Goal: Task Accomplishment & Management: Manage account settings

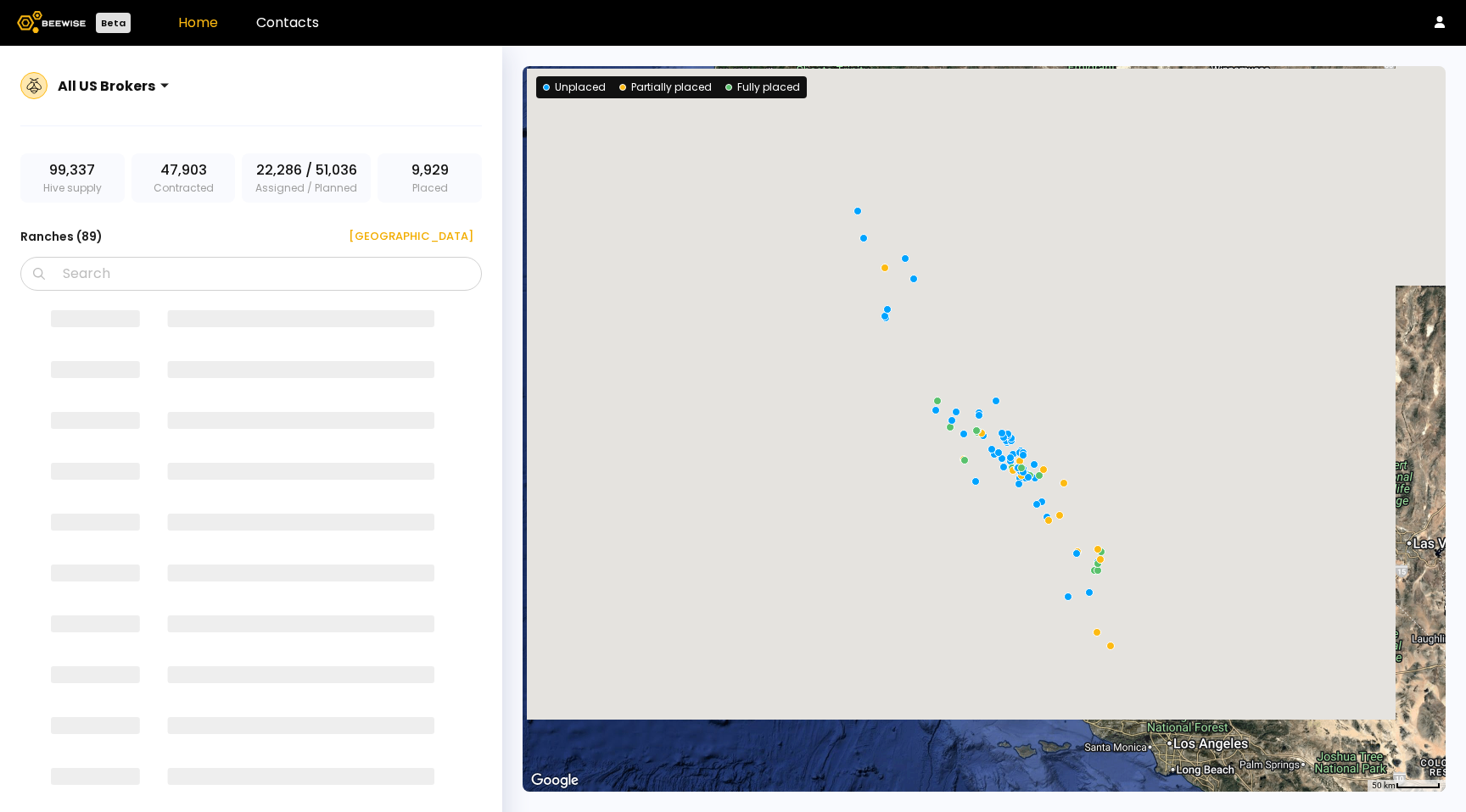
click at [391, 464] on rect at bounding box center [243, 567] width 445 height 531
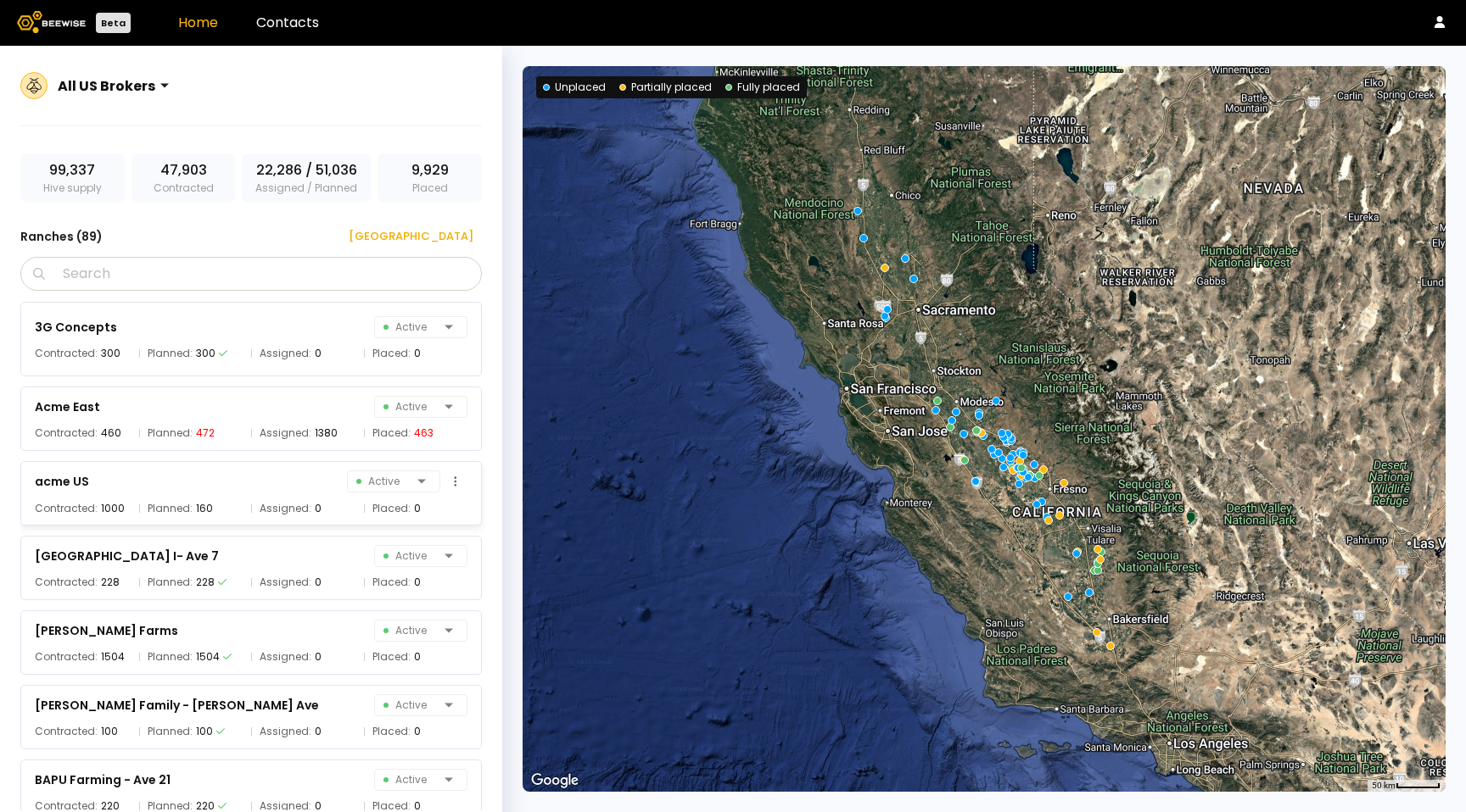
click at [335, 469] on div "acme US Active" at bounding box center [251, 481] width 432 height 24
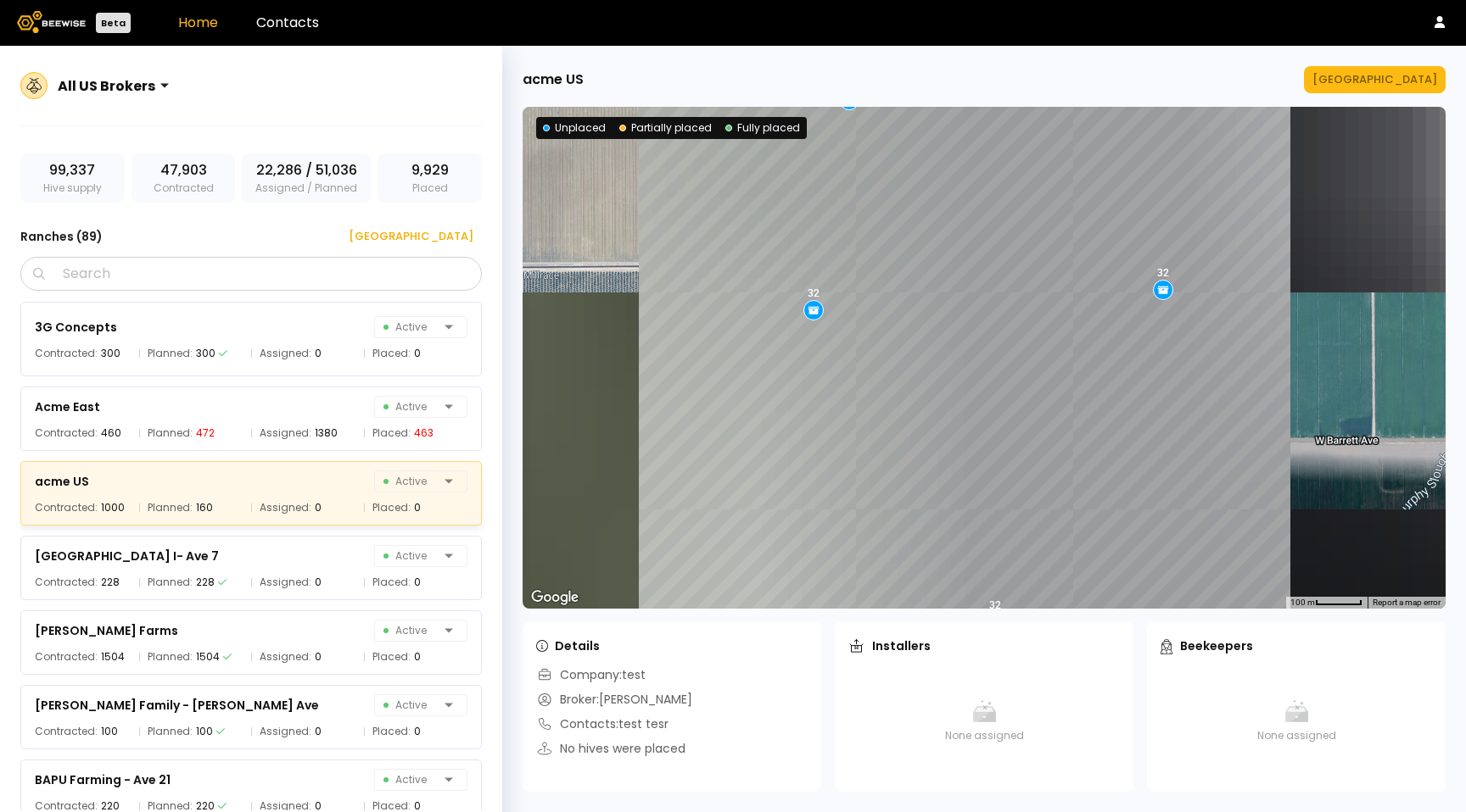
click at [1409, 96] on div "acme US Manage Ranch ← Move left → Move right ↑ Move up ↓ Move down + Zoom in -…" at bounding box center [983, 428] width 963 height 766
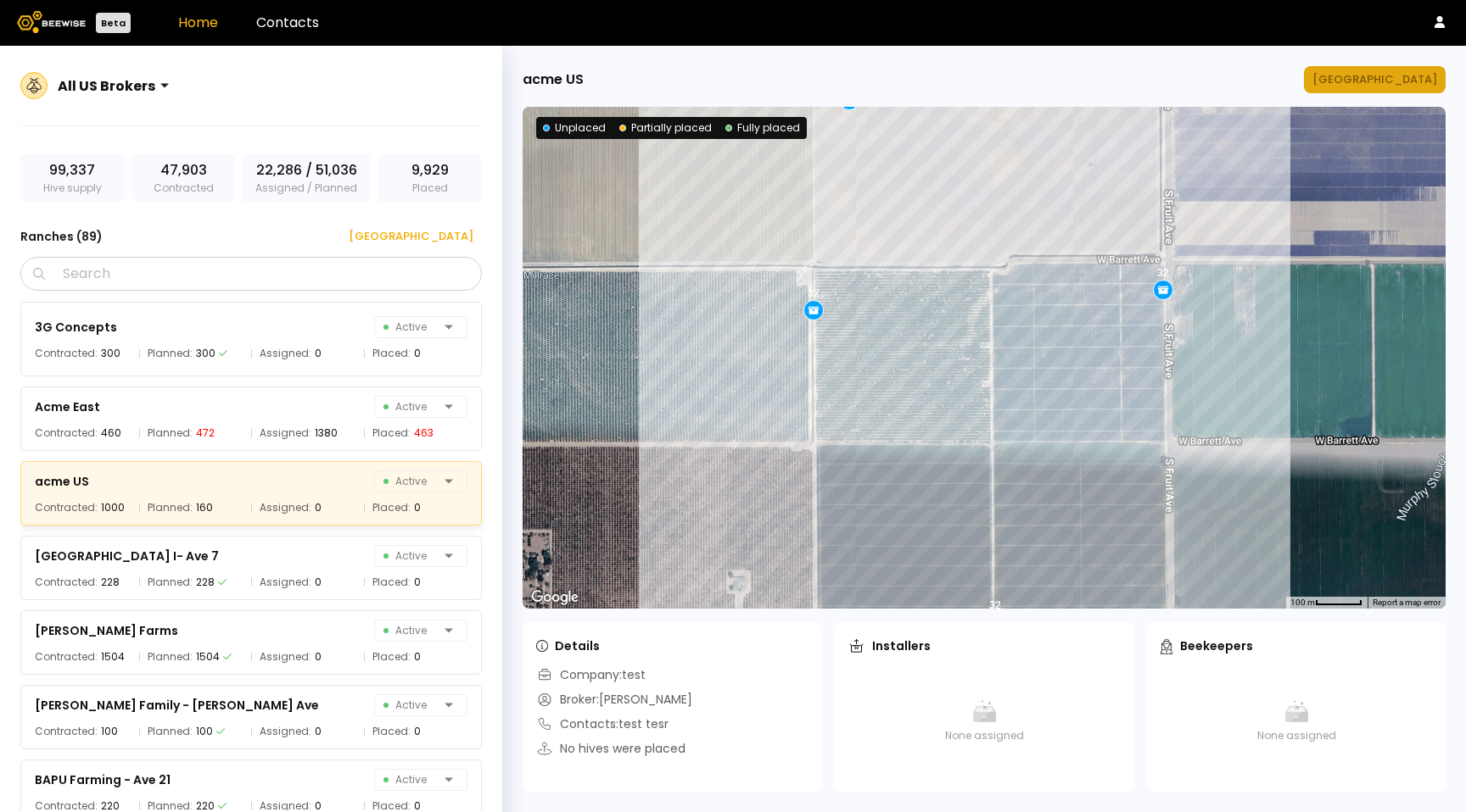
click at [1409, 82] on div "Manage Ranch" at bounding box center [1375, 79] width 125 height 17
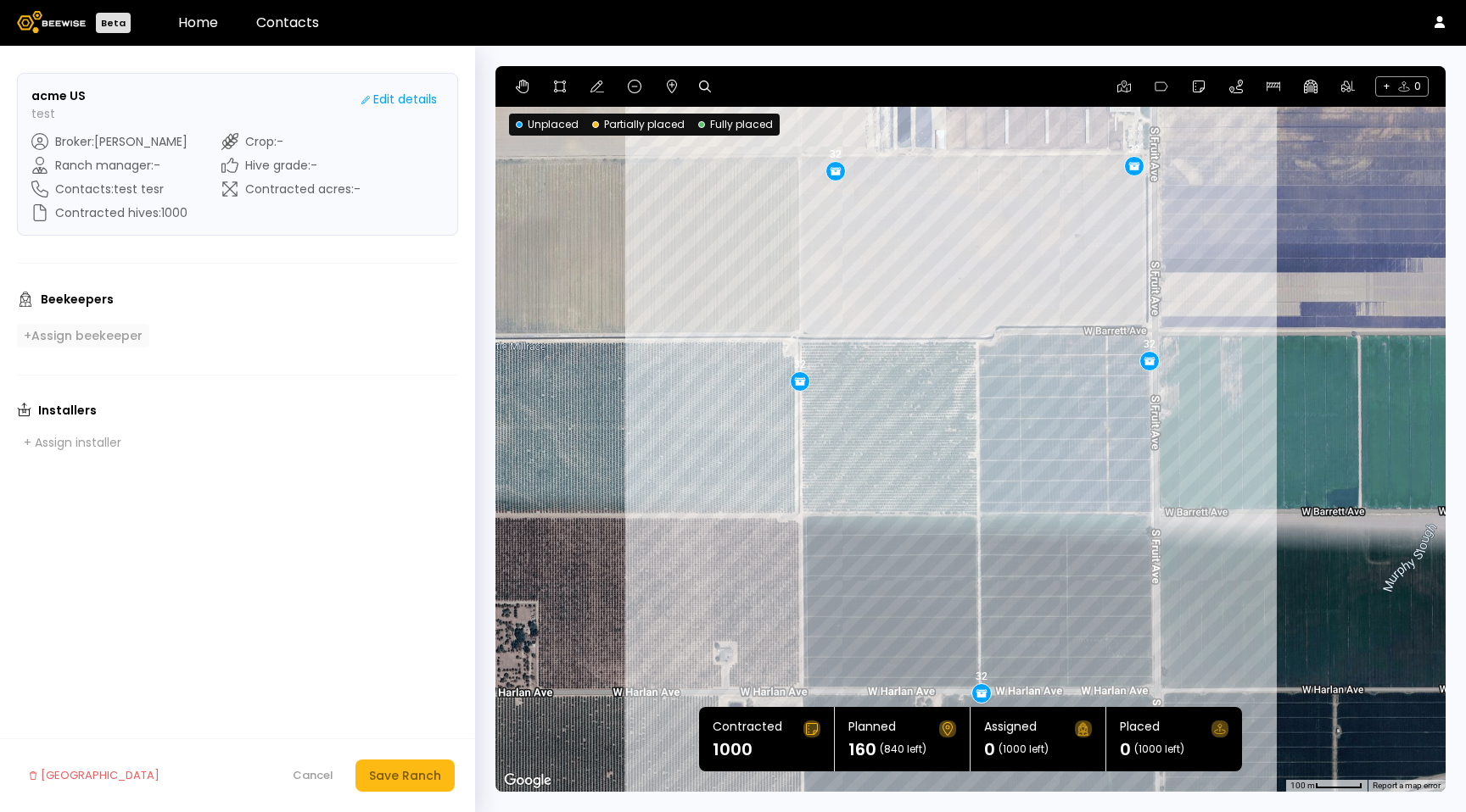
click at [127, 342] on div "+ Assign beekeeper" at bounding box center [83, 336] width 119 height 15
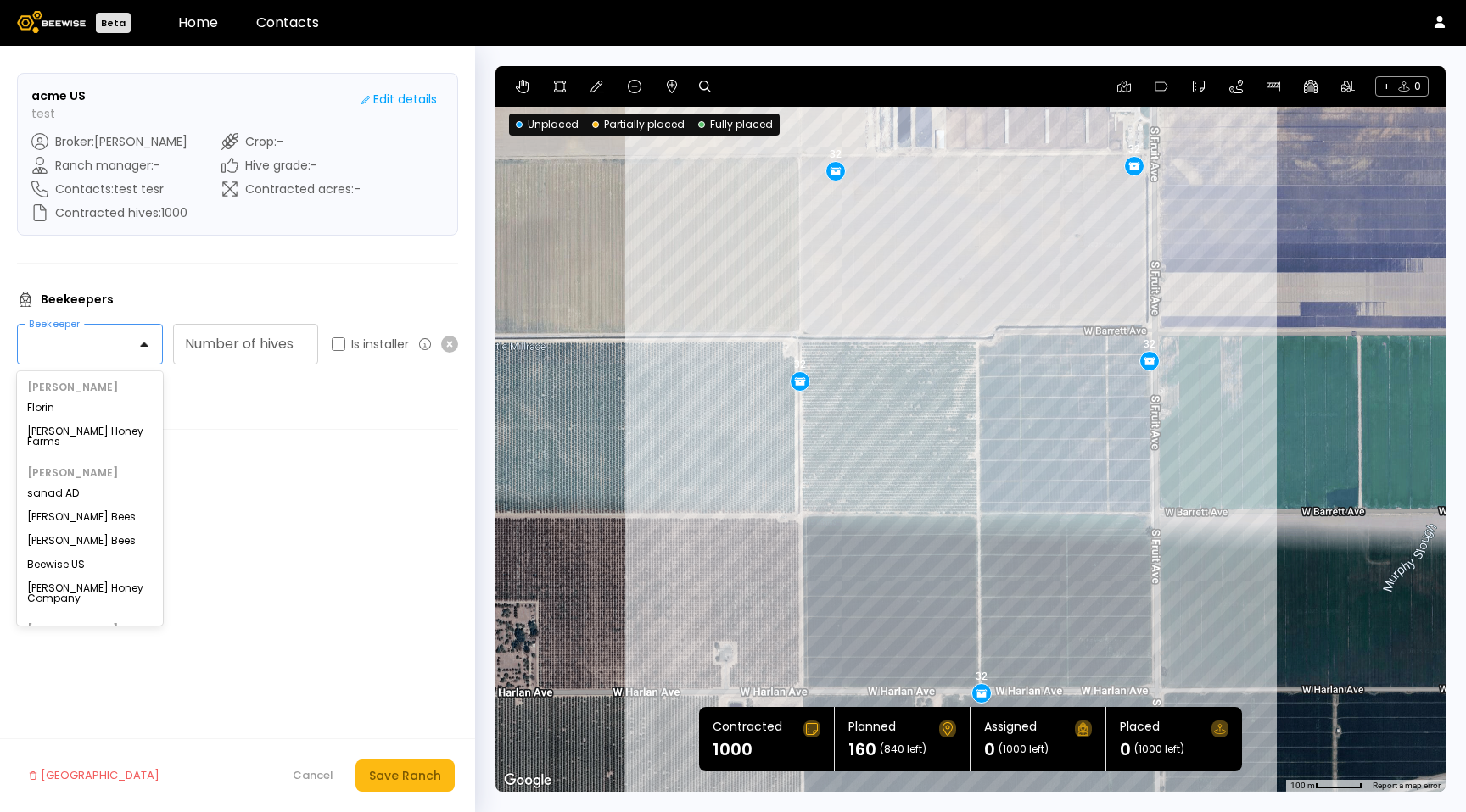
click at [107, 345] on div at bounding box center [83, 344] width 107 height 15
type input "*"
click at [388, 485] on div "Installers + Assign installer" at bounding box center [237, 483] width 441 height 52
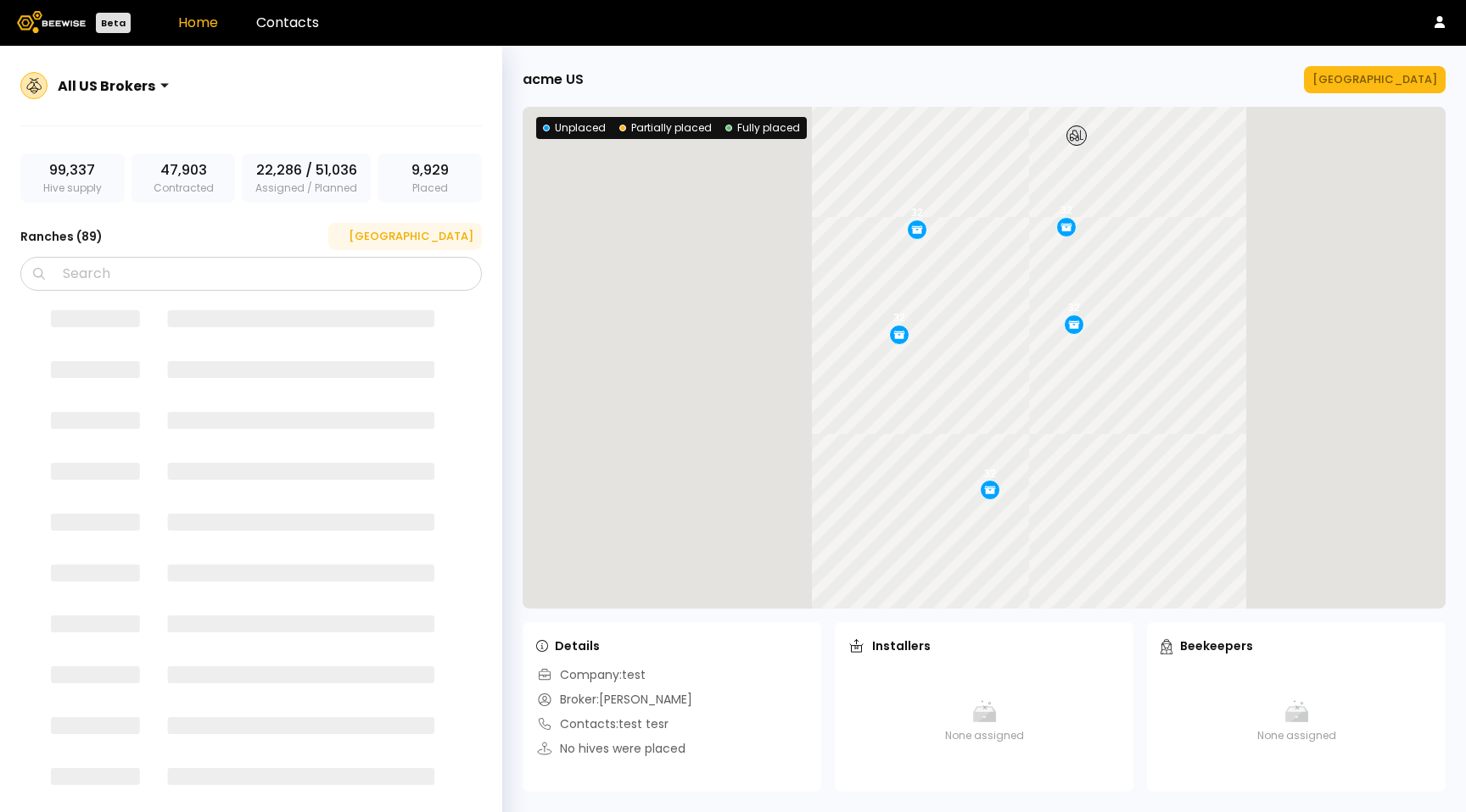
click at [426, 241] on button "[GEOGRAPHIC_DATA]" at bounding box center [405, 236] width 154 height 27
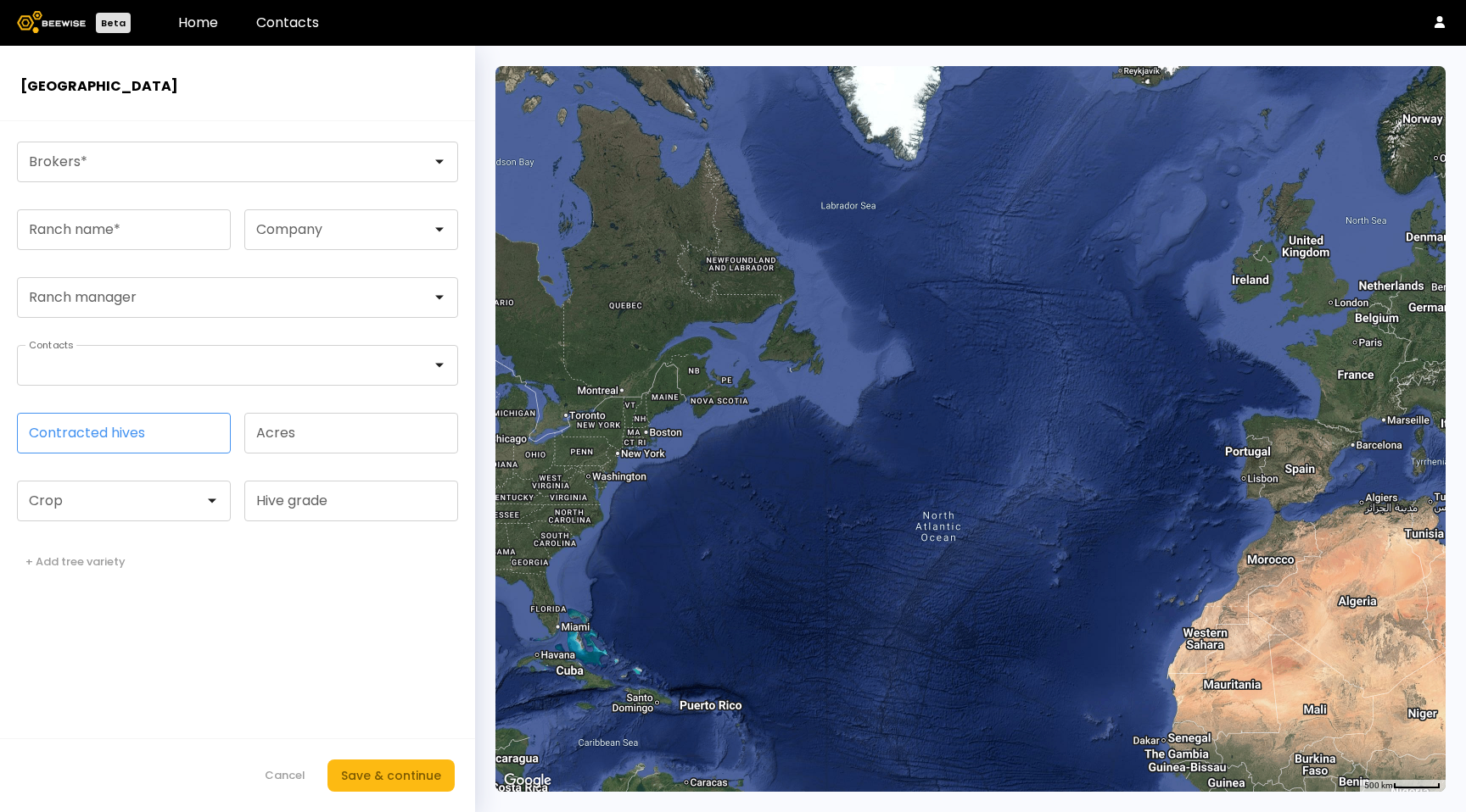
drag, startPoint x: 169, startPoint y: 423, endPoint x: 185, endPoint y: 424, distance: 16.0
click at [169, 423] on input "Contracted hives" at bounding box center [123, 434] width 212 height 39
click at [366, 449] on input "Acres" at bounding box center [351, 434] width 212 height 39
click at [159, 206] on form "Brokers * Ranch name * Company Ranch manager Contacts Contracted hives Acres Cr…" at bounding box center [237, 467] width 475 height 691
click at [173, 226] on input "Ranch name *" at bounding box center [123, 230] width 212 height 39
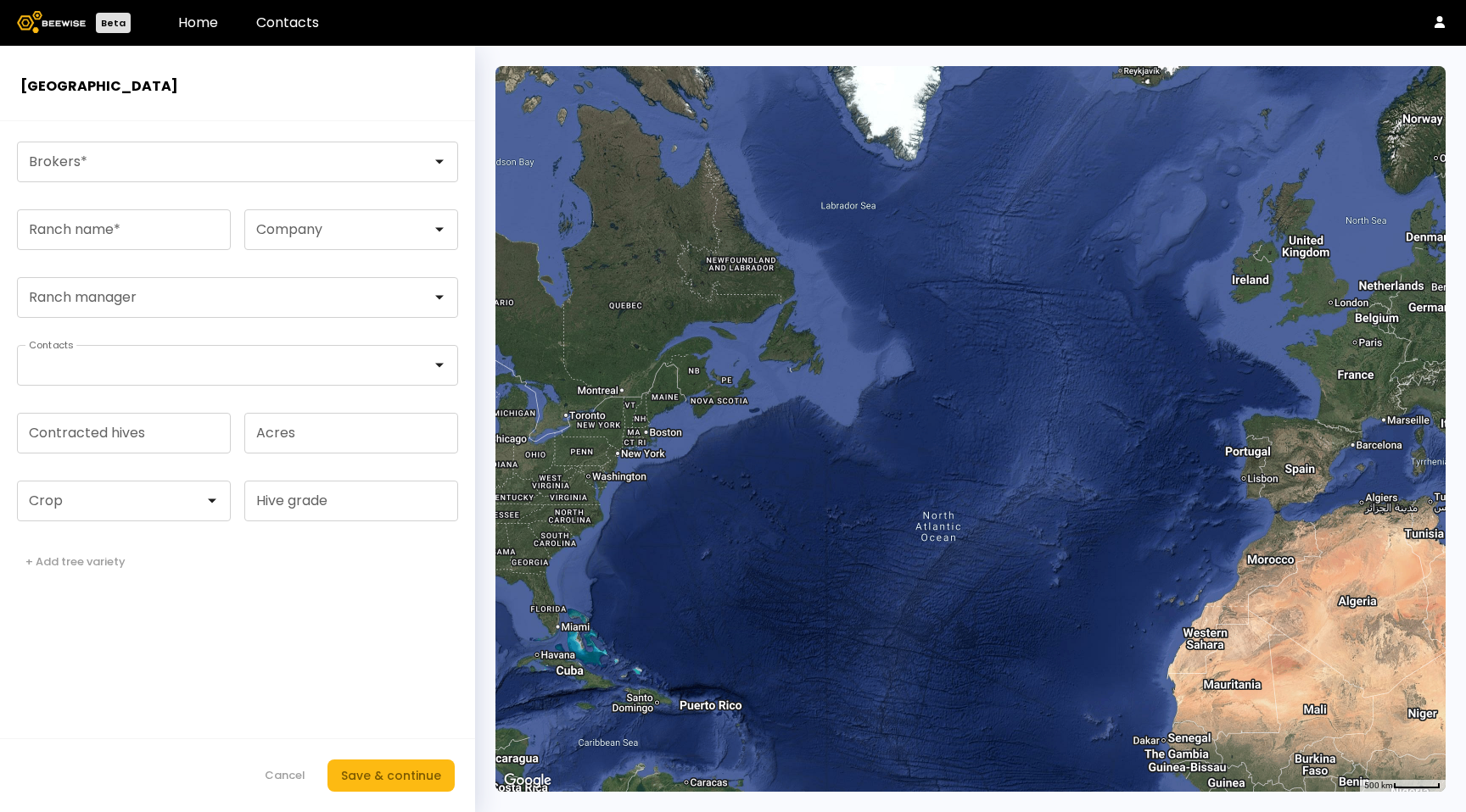
click at [661, 376] on div at bounding box center [970, 428] width 950 height 725
click at [254, 34] on header "Beta Home Contacts" at bounding box center [733, 22] width 1466 height 46
click at [264, 29] on link "Contacts" at bounding box center [287, 22] width 62 height 20
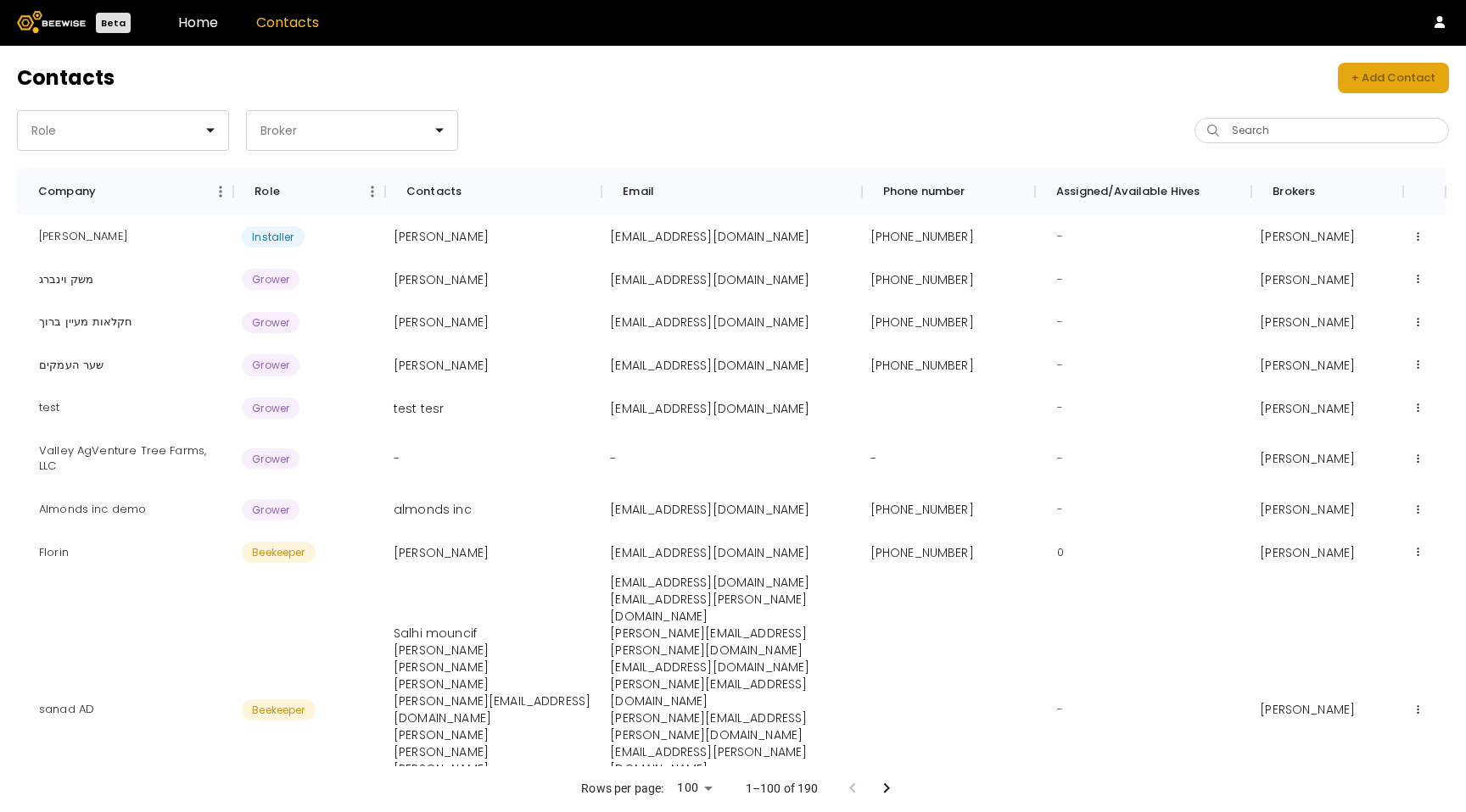
click at [1397, 78] on div "+ Add Contact" at bounding box center [1393, 78] width 84 height 17
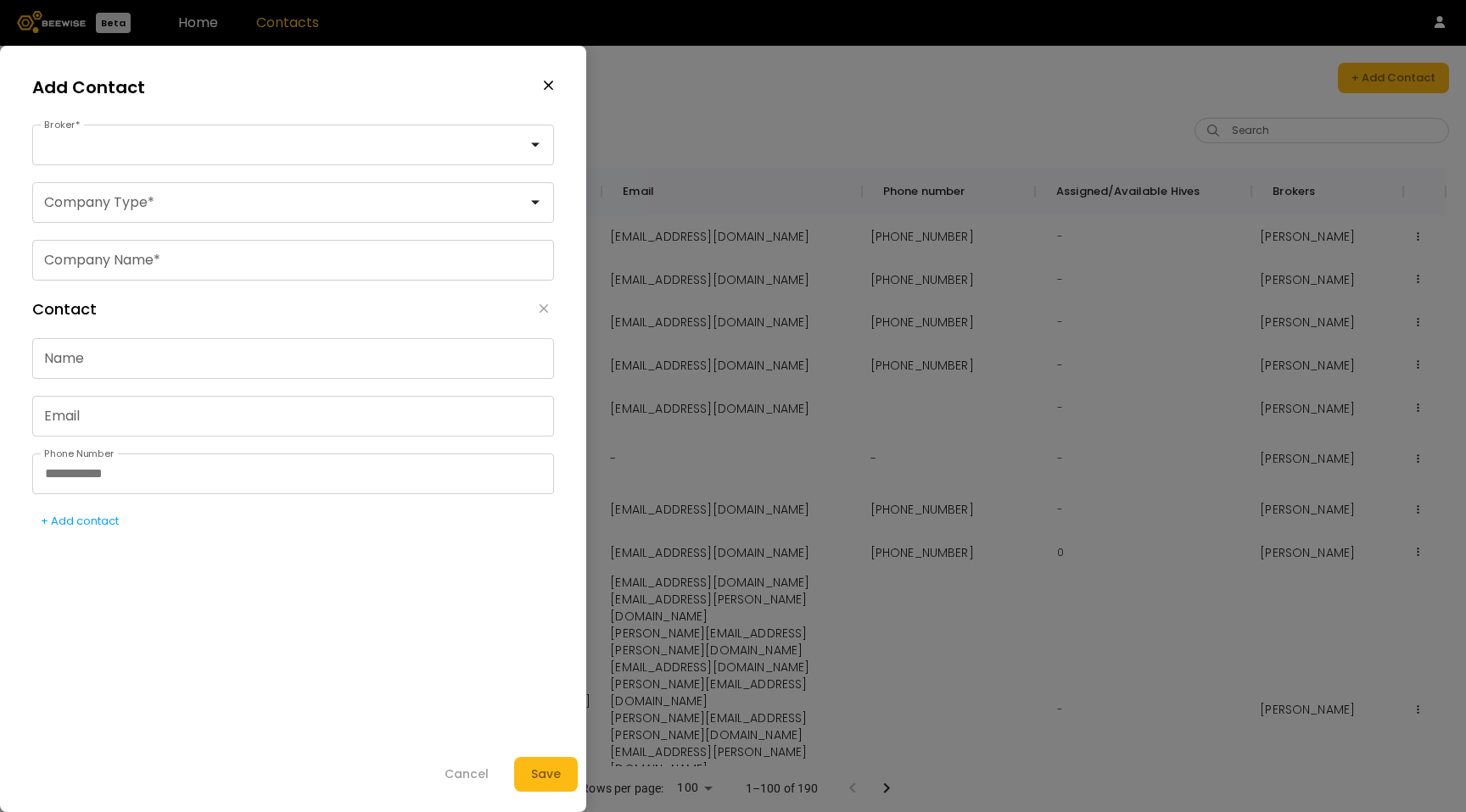
click at [539, 87] on div "Add Contact" at bounding box center [293, 87] width 521 height 42
click at [549, 85] on icon "button" at bounding box center [548, 86] width 9 height 9
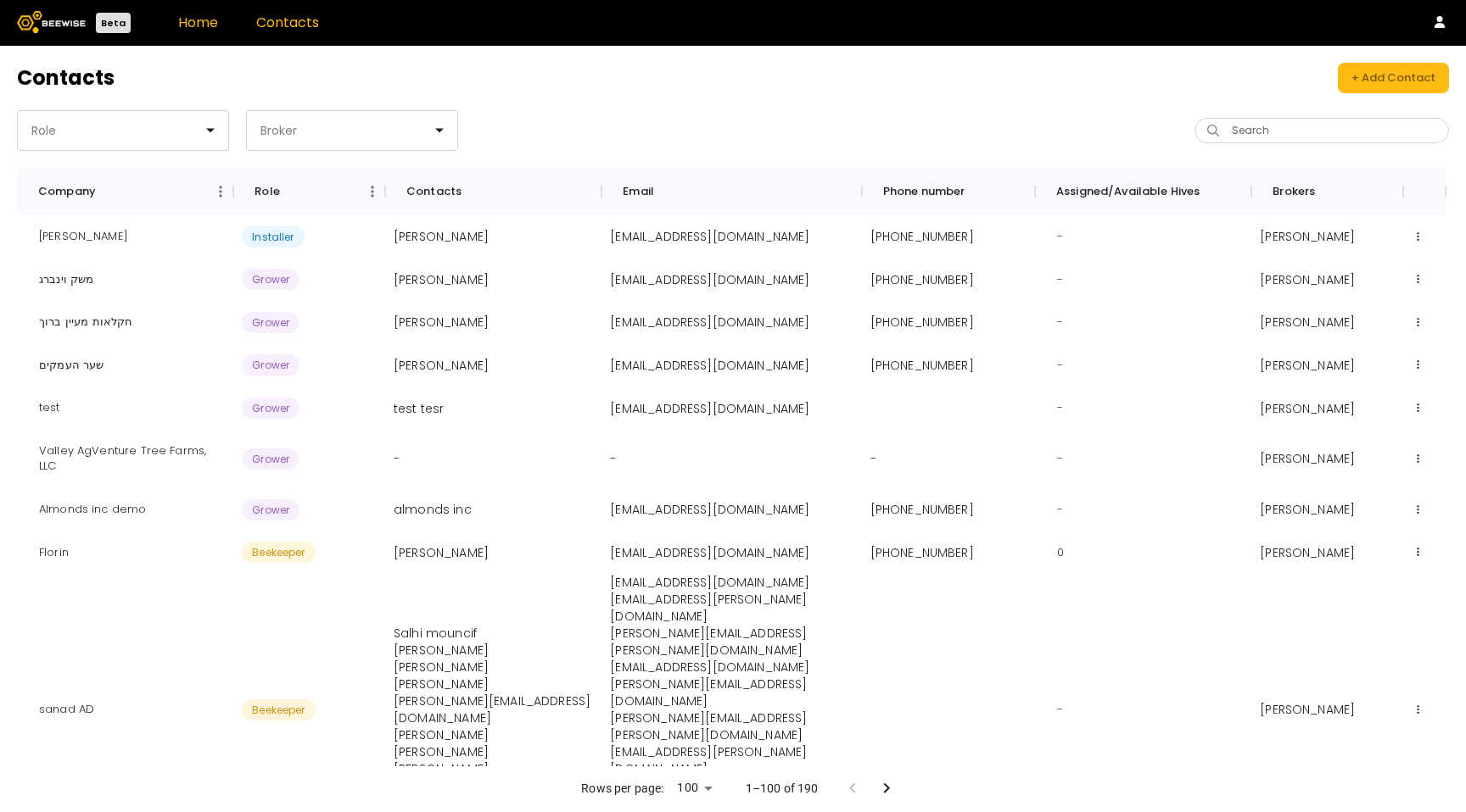
click at [184, 25] on link "Home" at bounding box center [197, 22] width 40 height 20
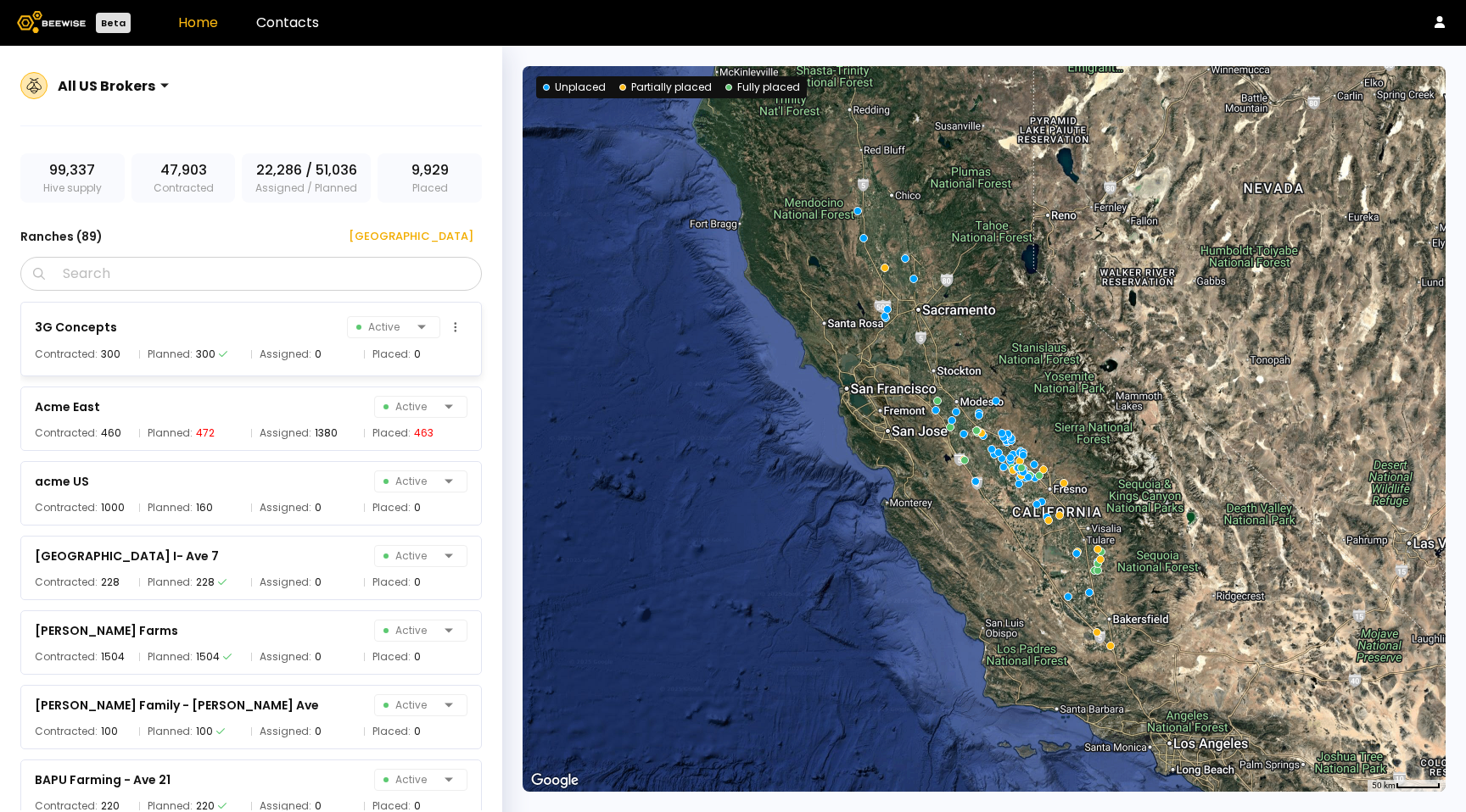
click at [243, 342] on div "3G Concepts Active Contracted: 300 Planned: 300 Assigned: 0 Placed: 0" at bounding box center [251, 339] width 462 height 75
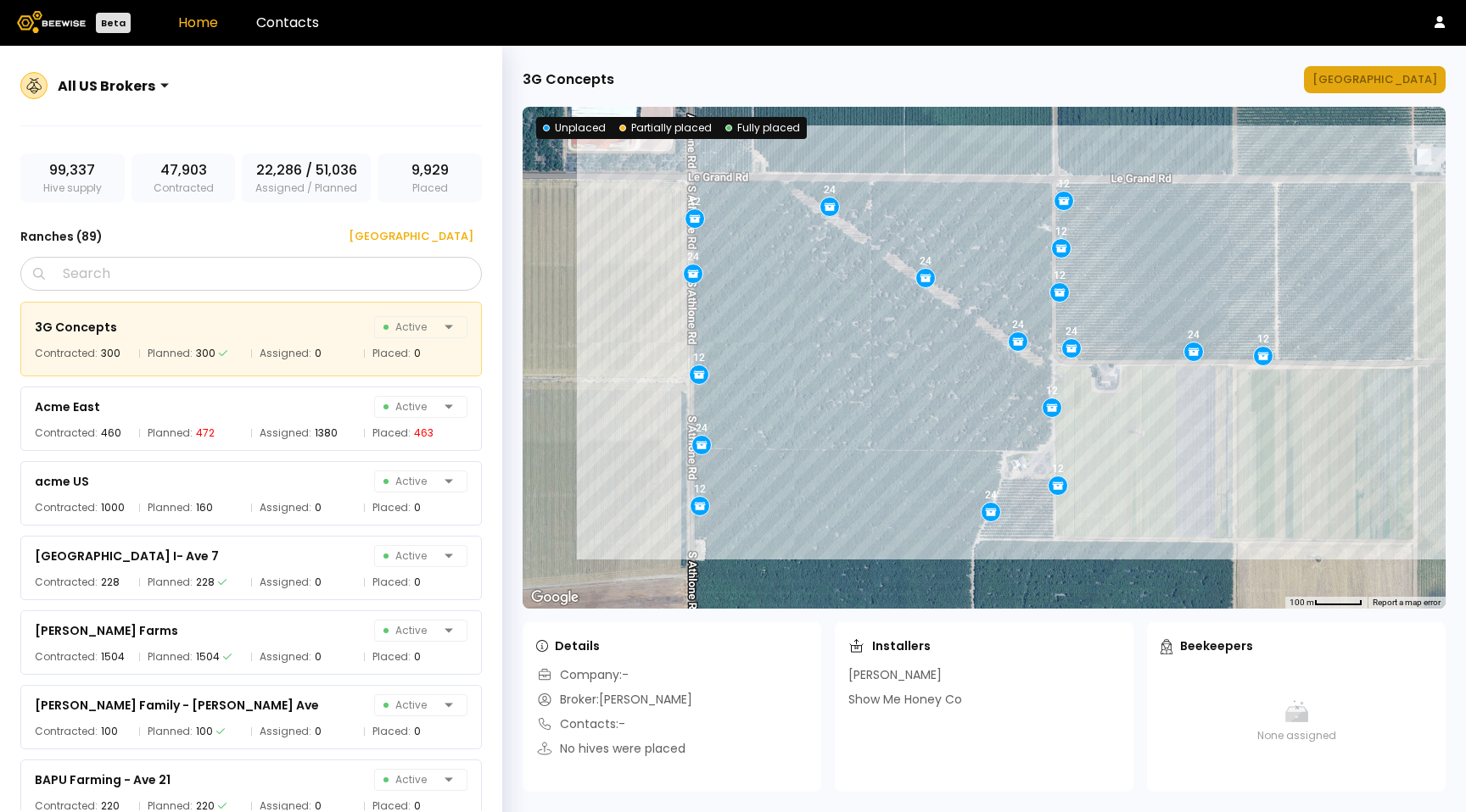
click at [1391, 87] on button "Manage Ranch" at bounding box center [1374, 79] width 142 height 27
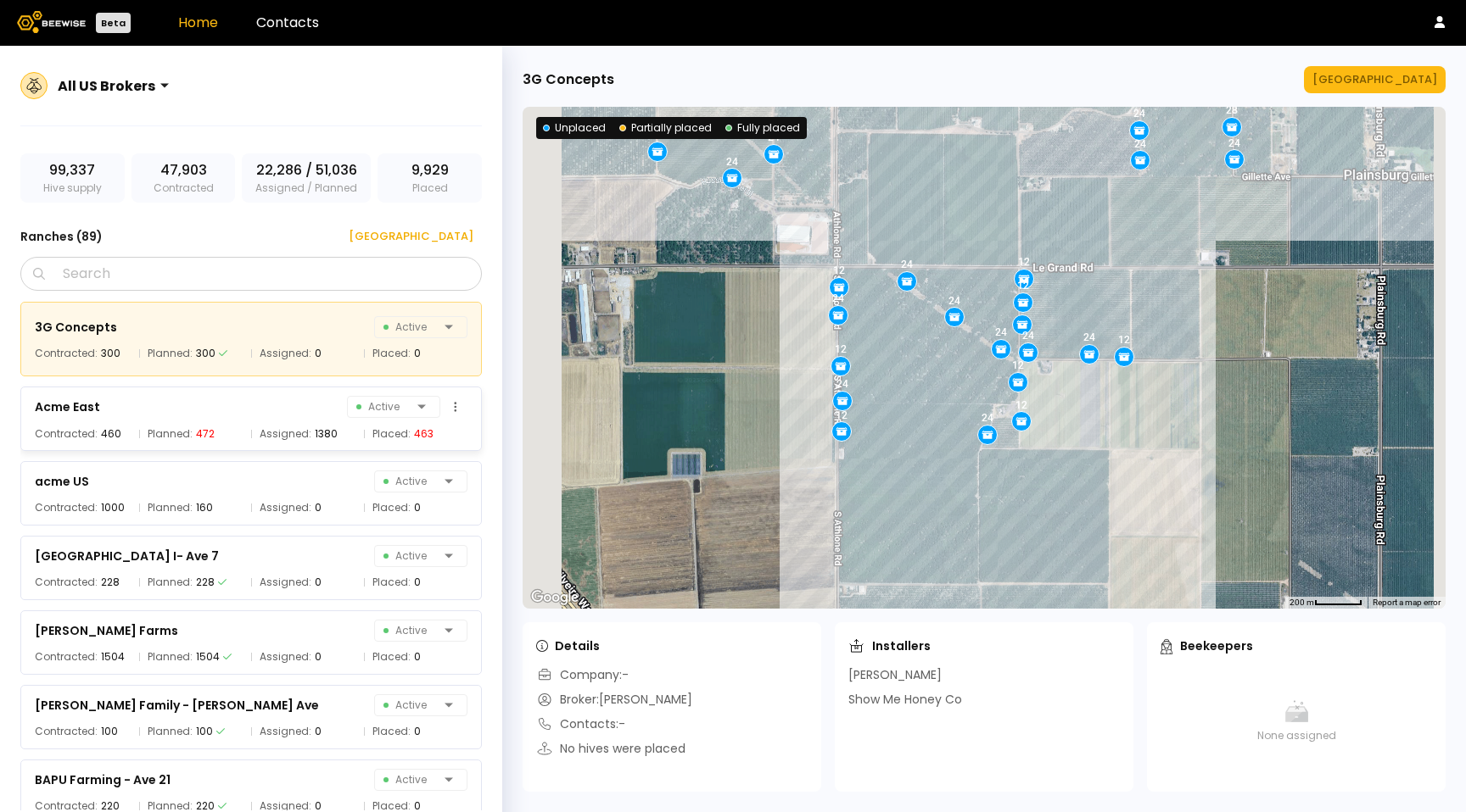
click at [284, 435] on span "Assigned:" at bounding box center [286, 434] width 52 height 17
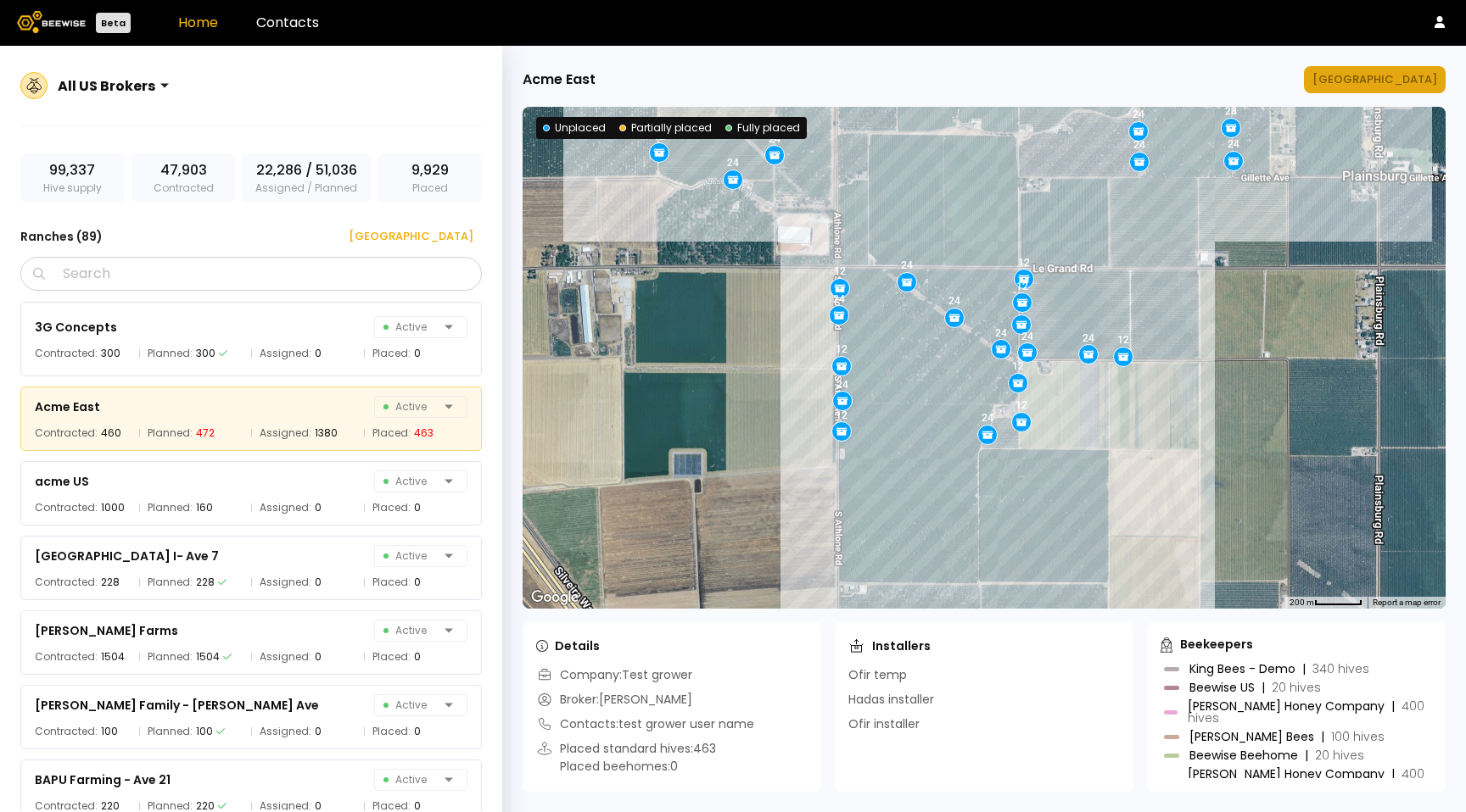
click at [1395, 70] on button "Manage Ranch" at bounding box center [1374, 79] width 142 height 27
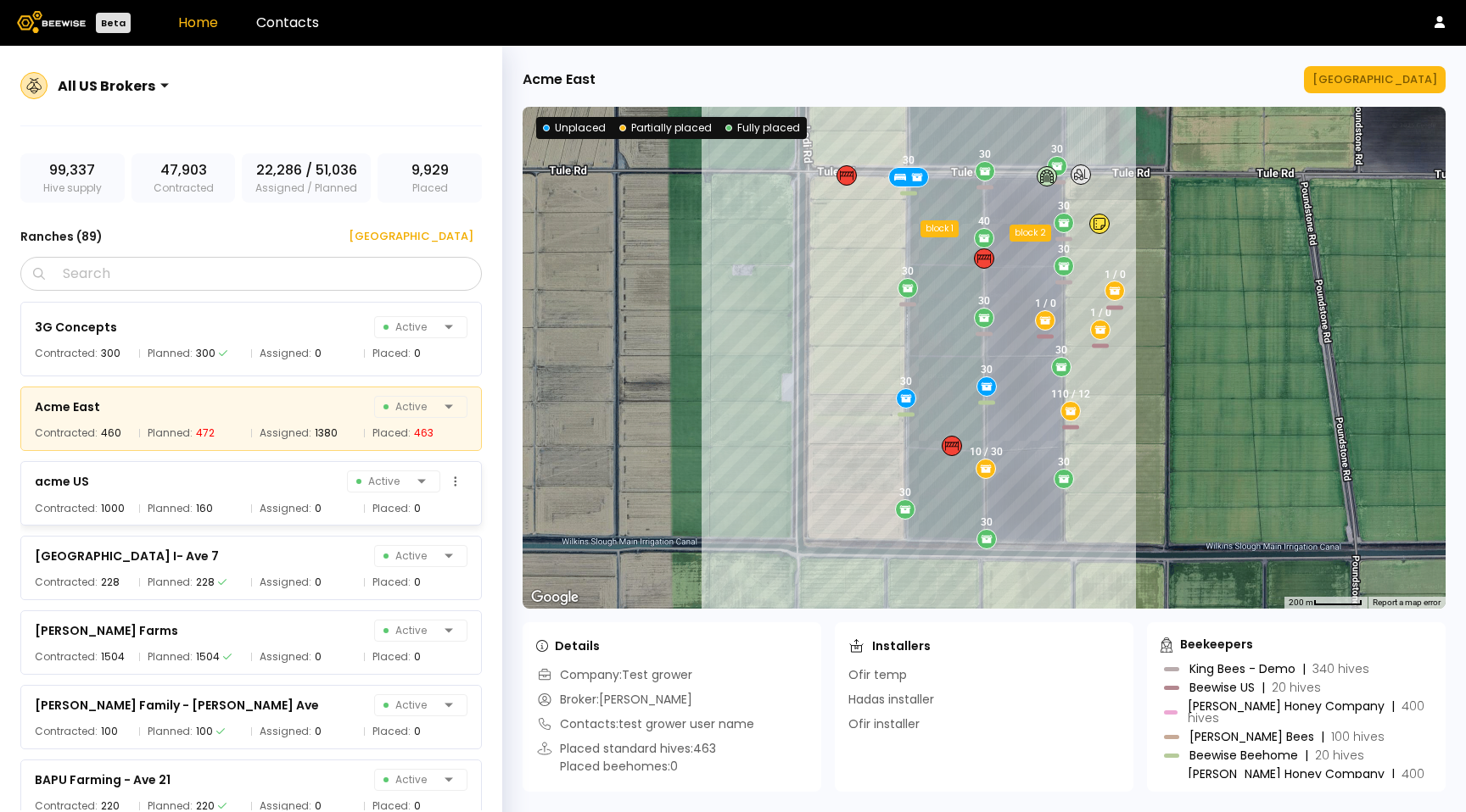
click at [257, 508] on div "Assigned: 0" at bounding box center [303, 508] width 104 height 17
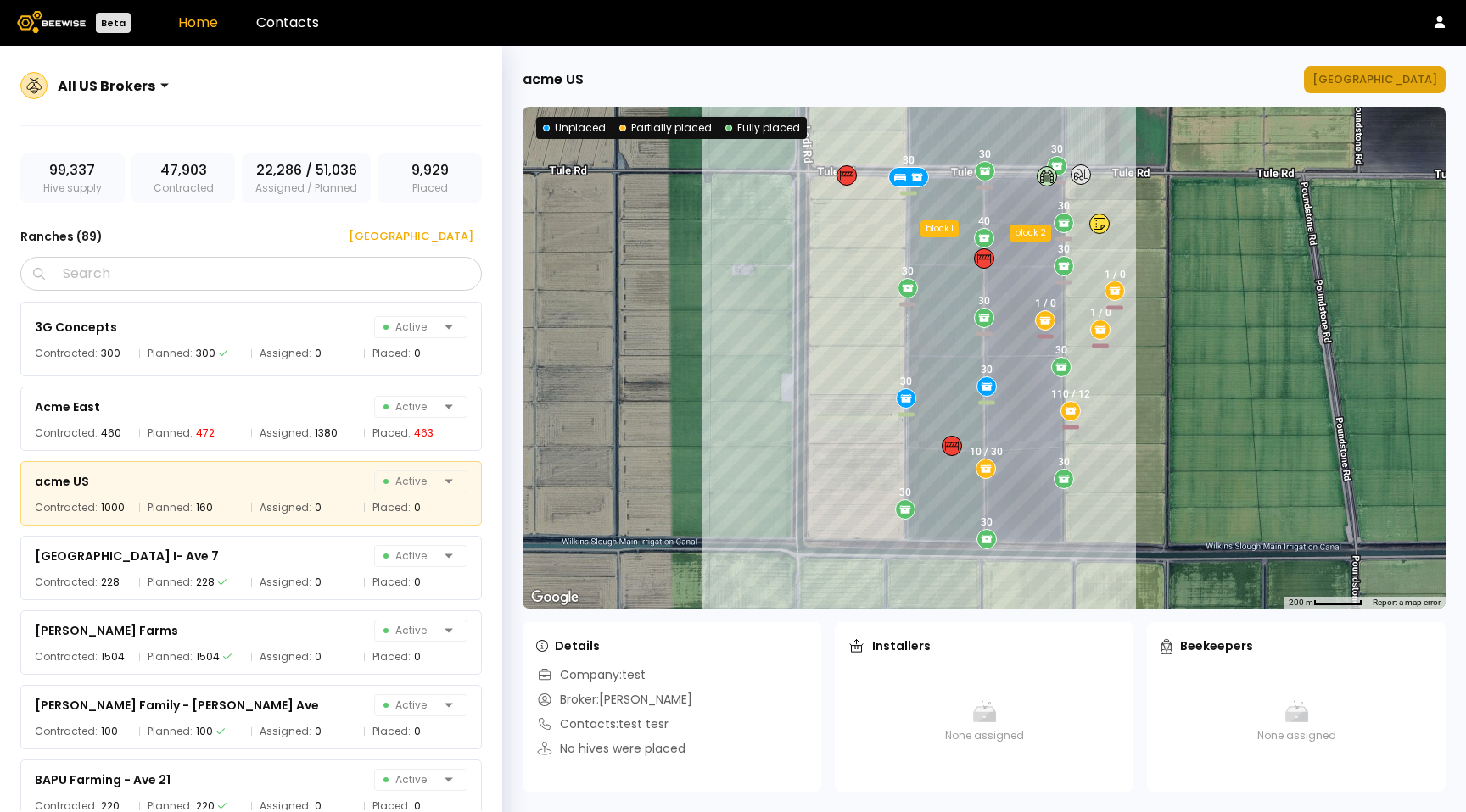
click at [1422, 82] on div "Manage Ranch" at bounding box center [1375, 79] width 125 height 17
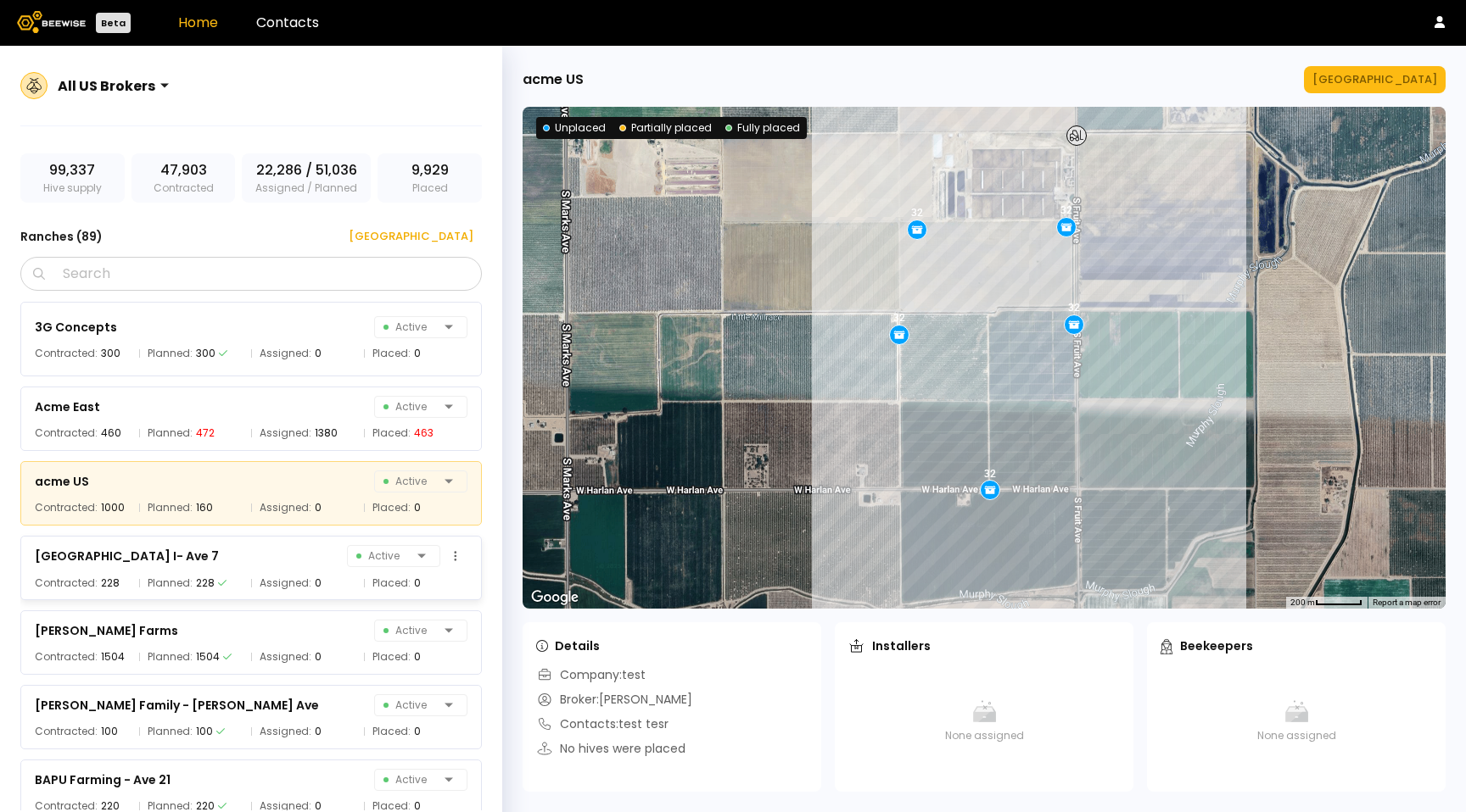
click at [262, 592] on div "Almond Ranch I- Ave 7 Active Contracted: 228 Planned: 228 Assigned: 0 Placed: 0" at bounding box center [251, 568] width 462 height 64
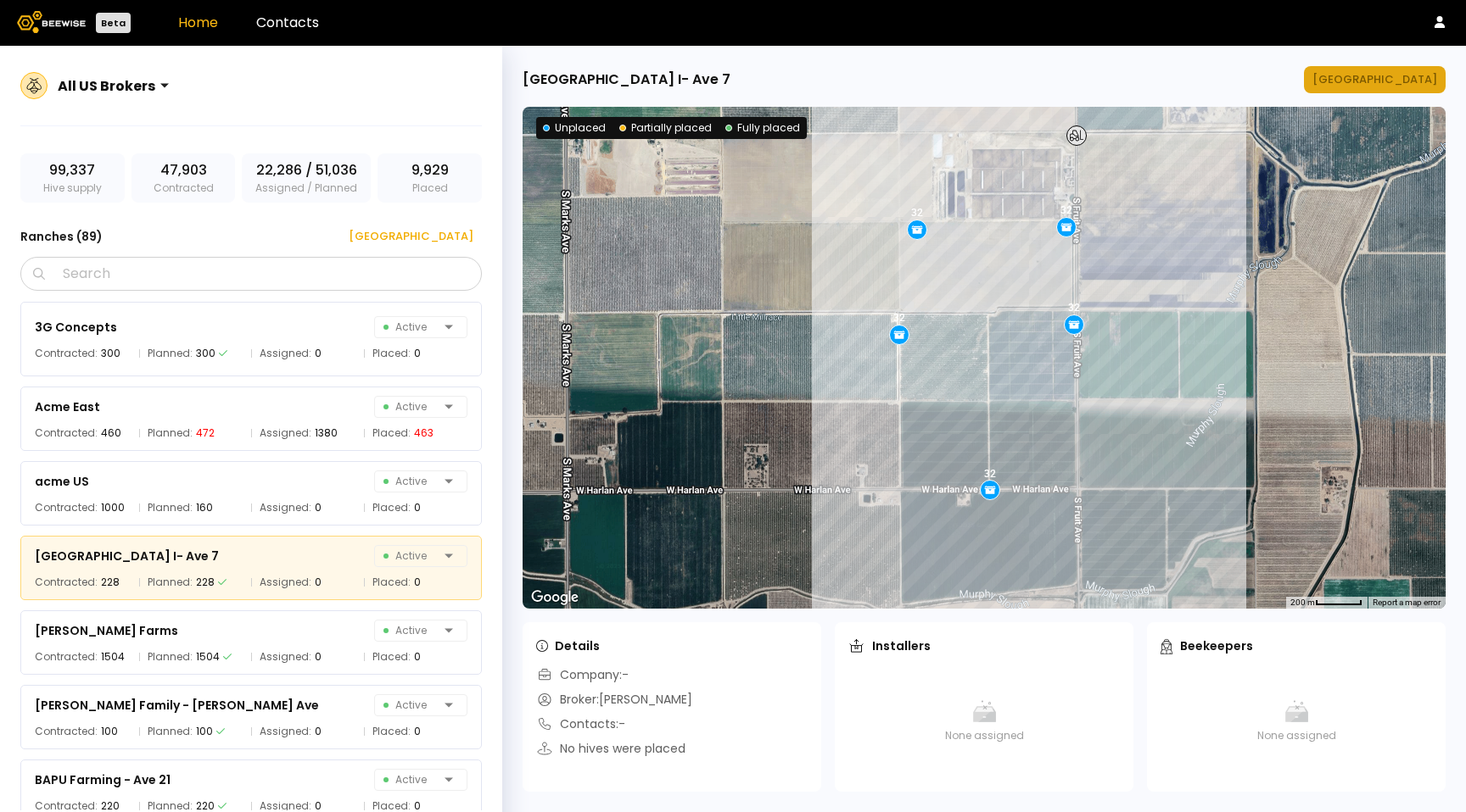
click at [1416, 80] on div "Manage Ranch" at bounding box center [1375, 79] width 125 height 17
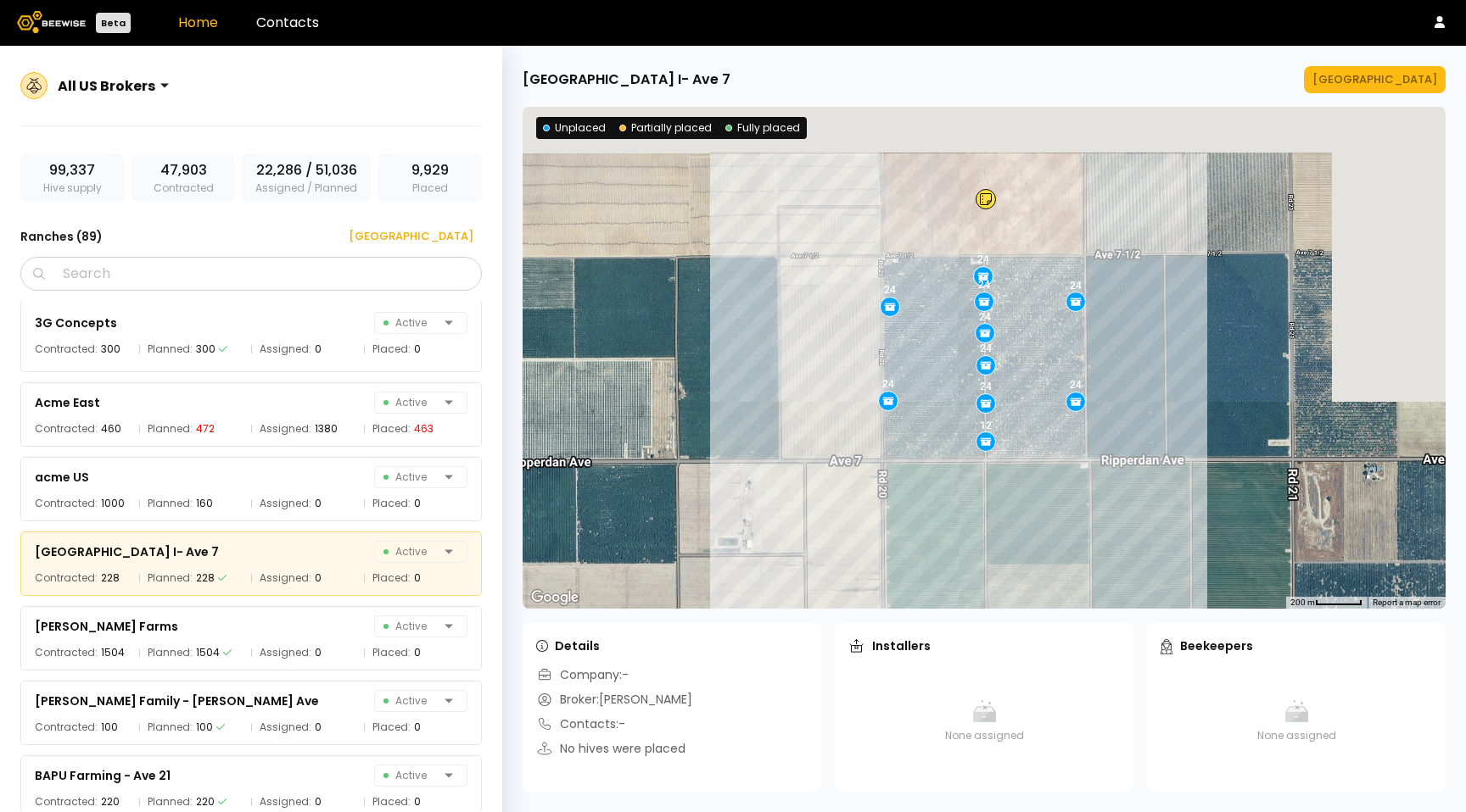
scroll to position [7, 0]
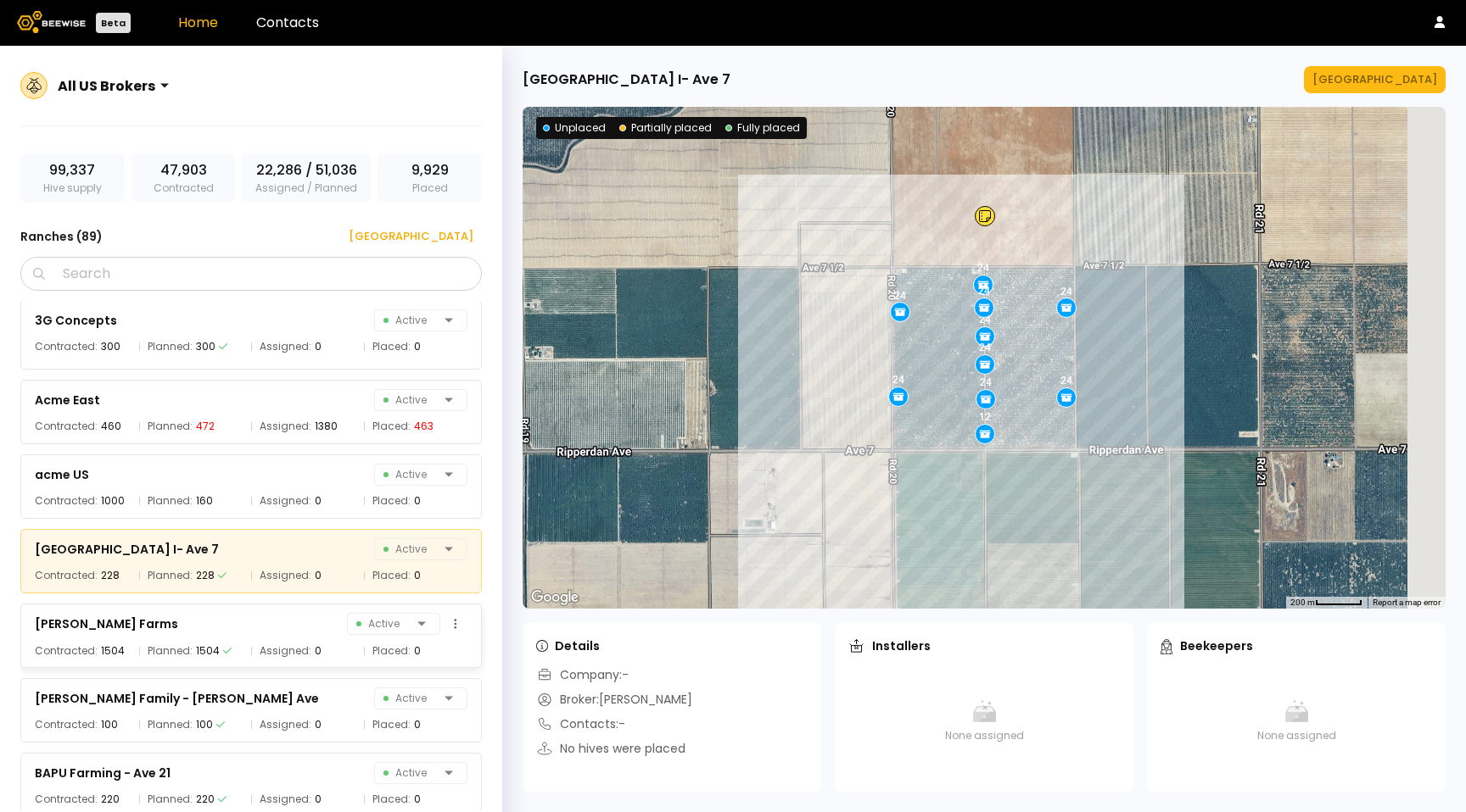
click at [207, 625] on div "Amanda Glenn Farms Active" at bounding box center [251, 624] width 432 height 24
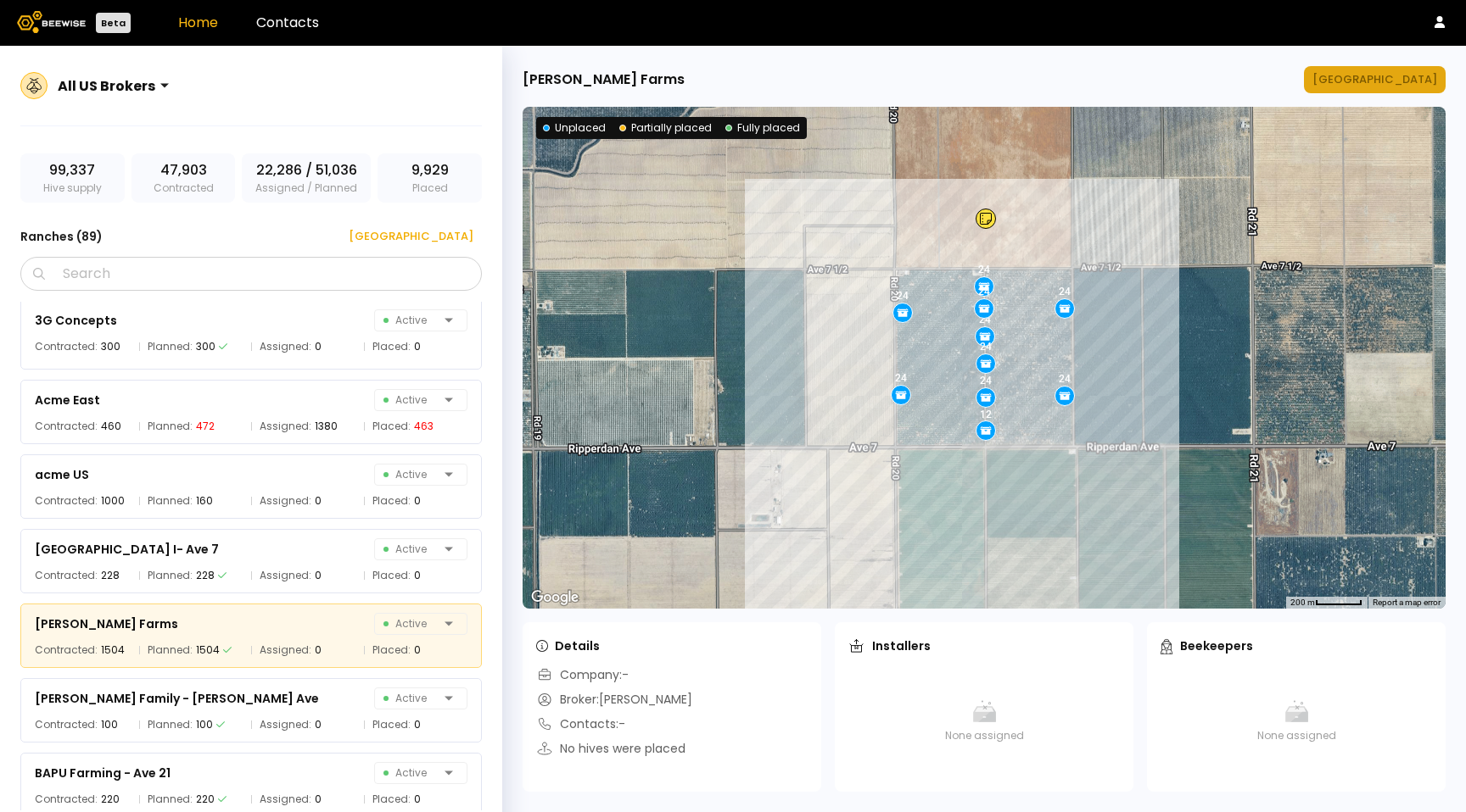
click at [1393, 76] on div "Manage Ranch" at bounding box center [1375, 79] width 125 height 17
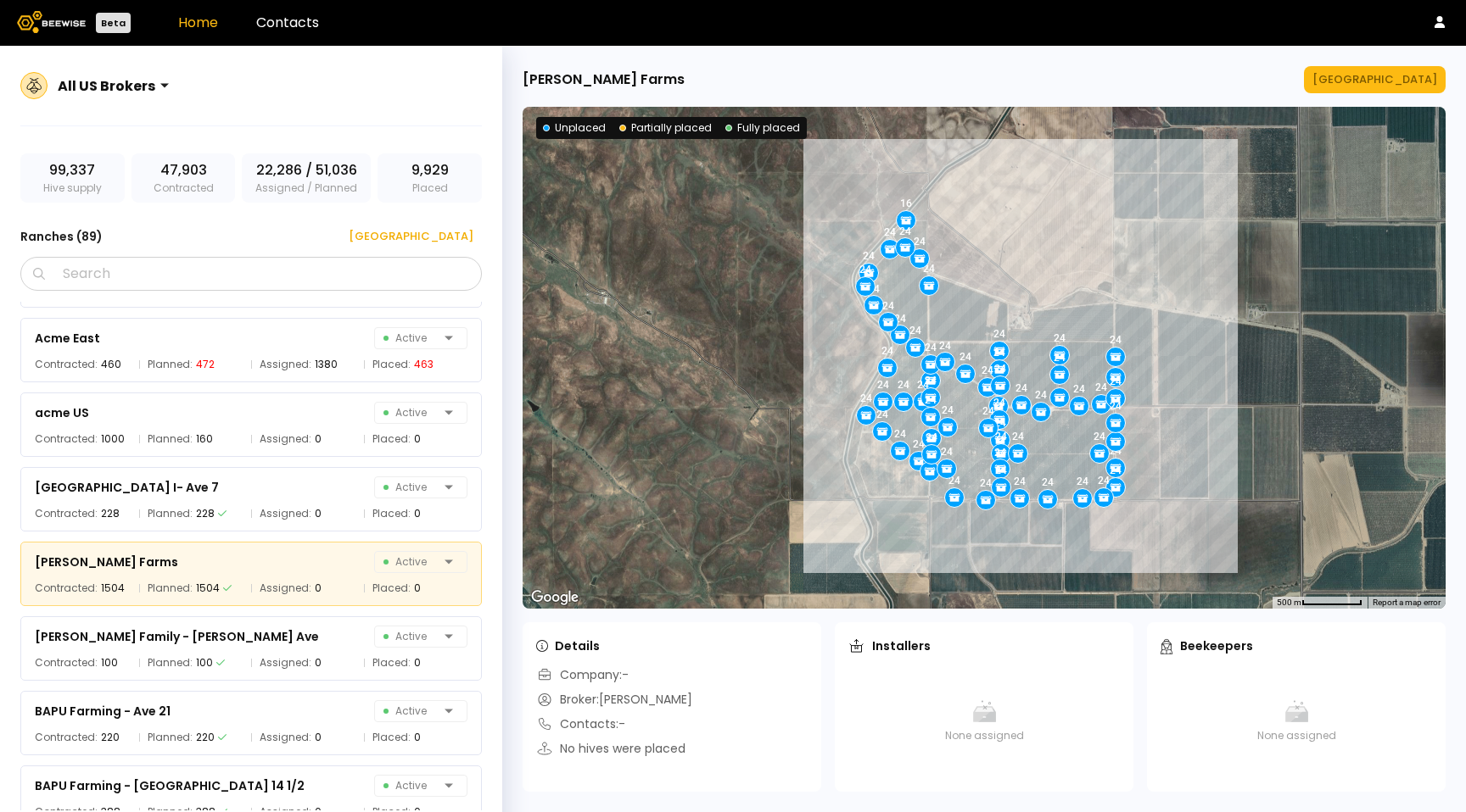
scroll to position [81, 0]
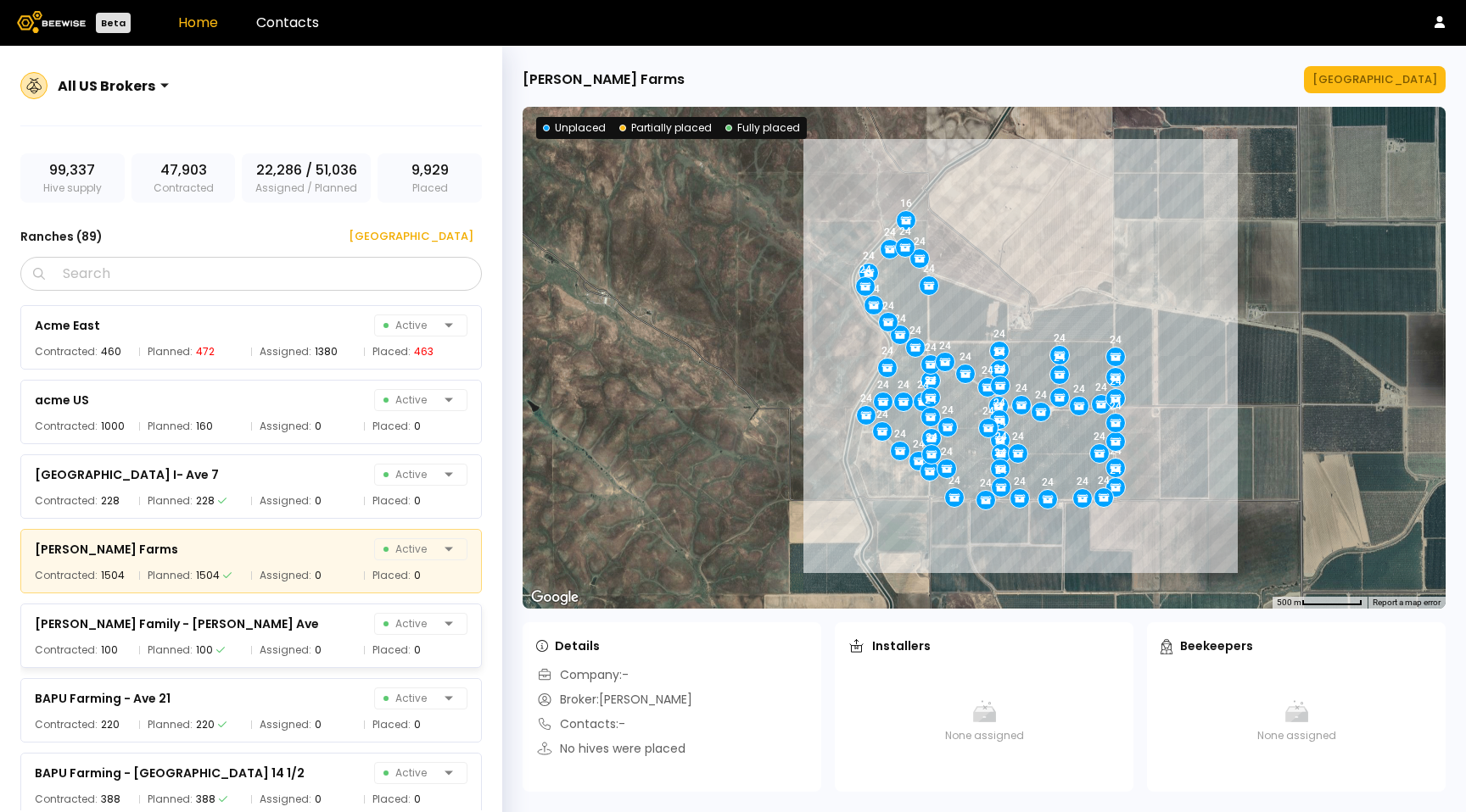
click at [213, 636] on div "Bacigalupi Family - Gillette Ave Active Contracted: 100 Planned: 100 Assigned: …" at bounding box center [251, 635] width 462 height 64
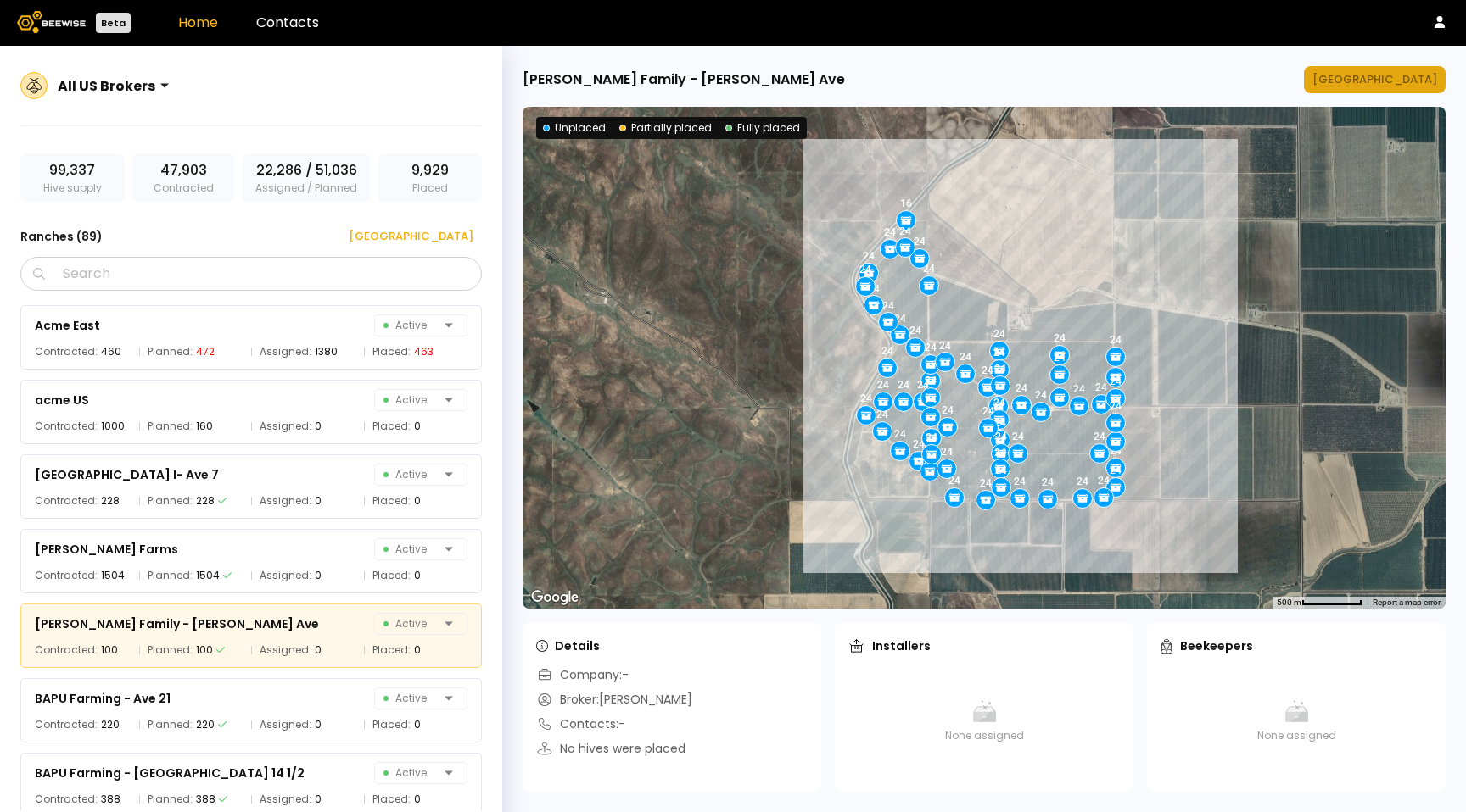
click at [1395, 79] on div "Manage Ranch" at bounding box center [1375, 79] width 125 height 17
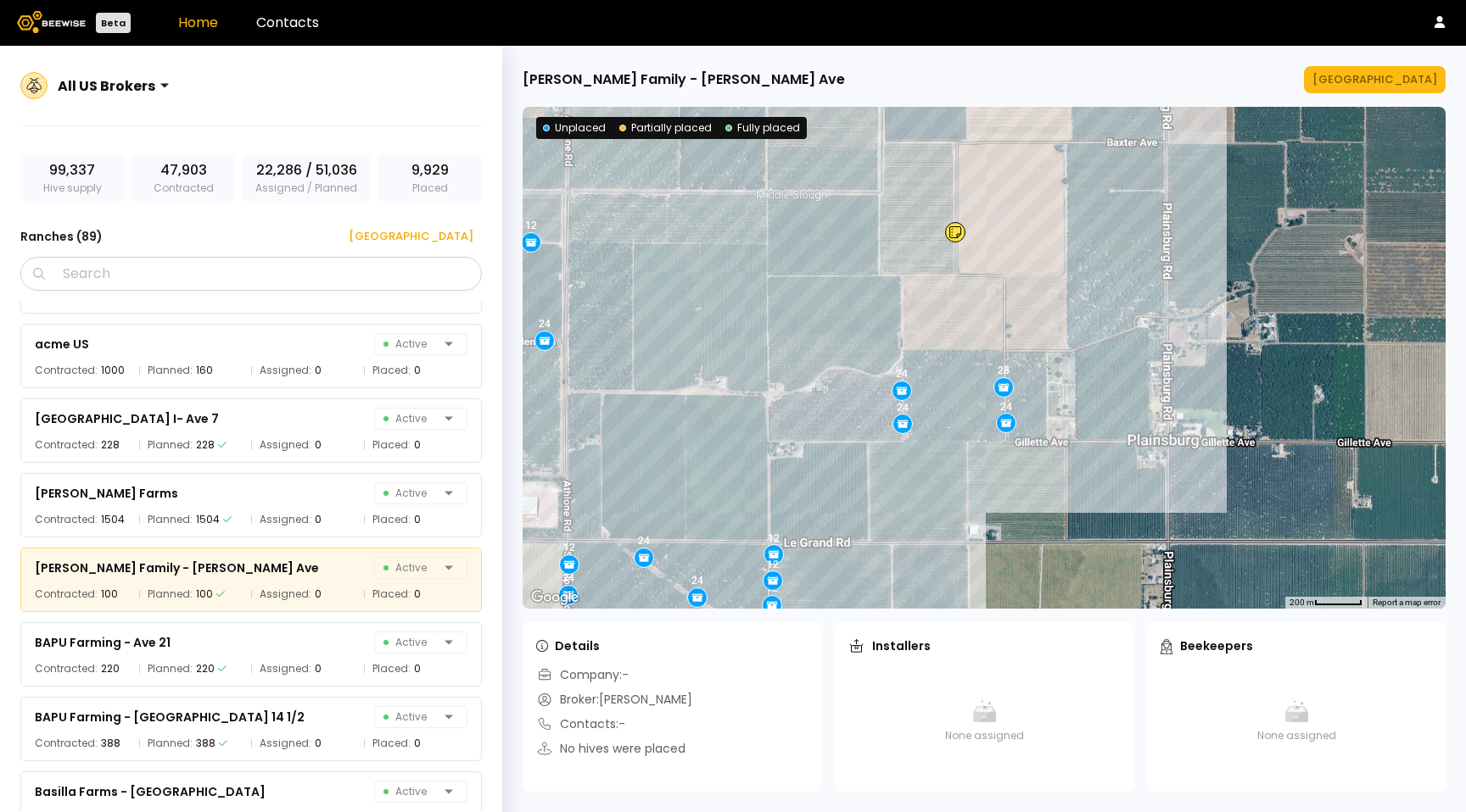
scroll to position [156, 0]
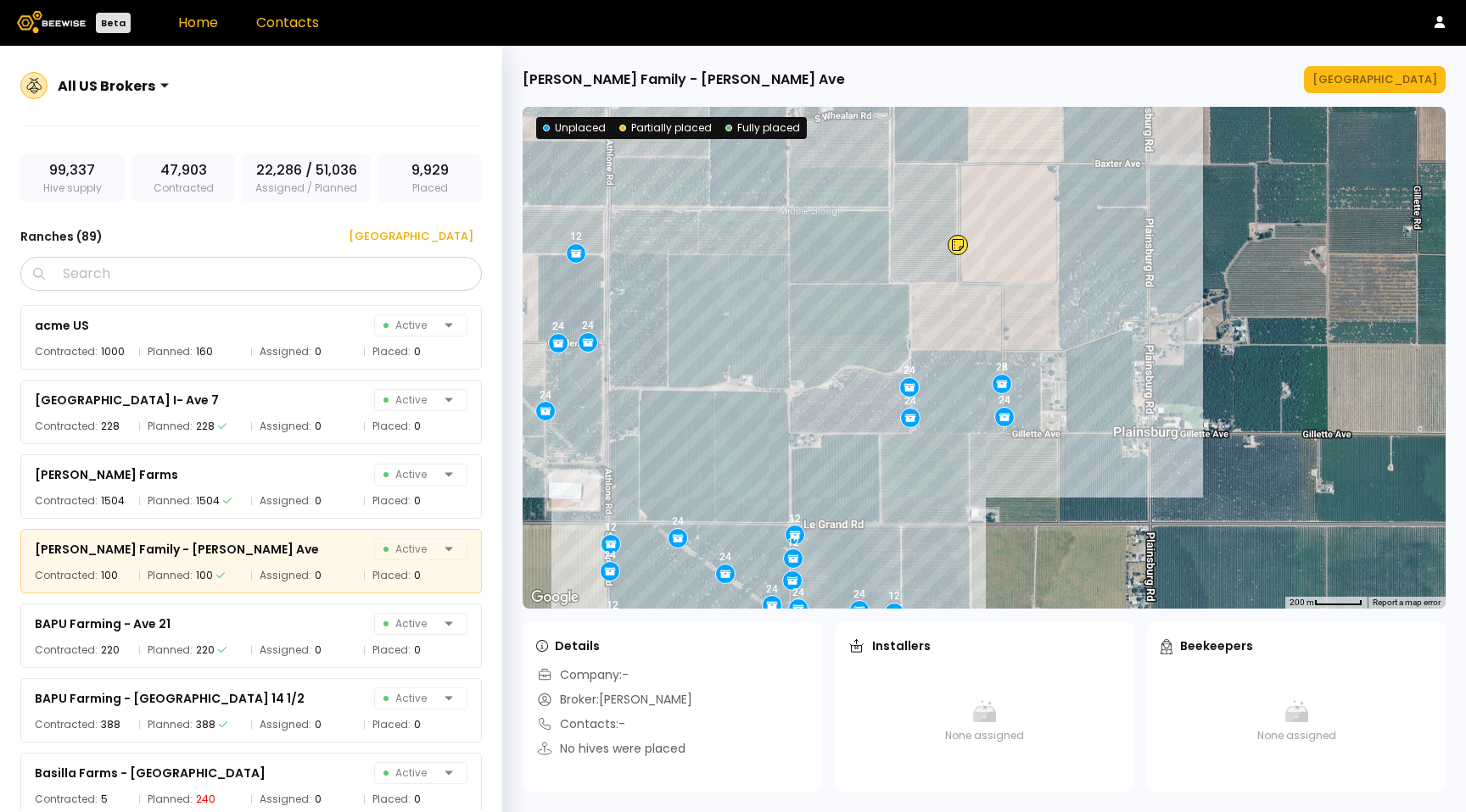
click at [262, 13] on link "Contacts" at bounding box center [287, 22] width 62 height 20
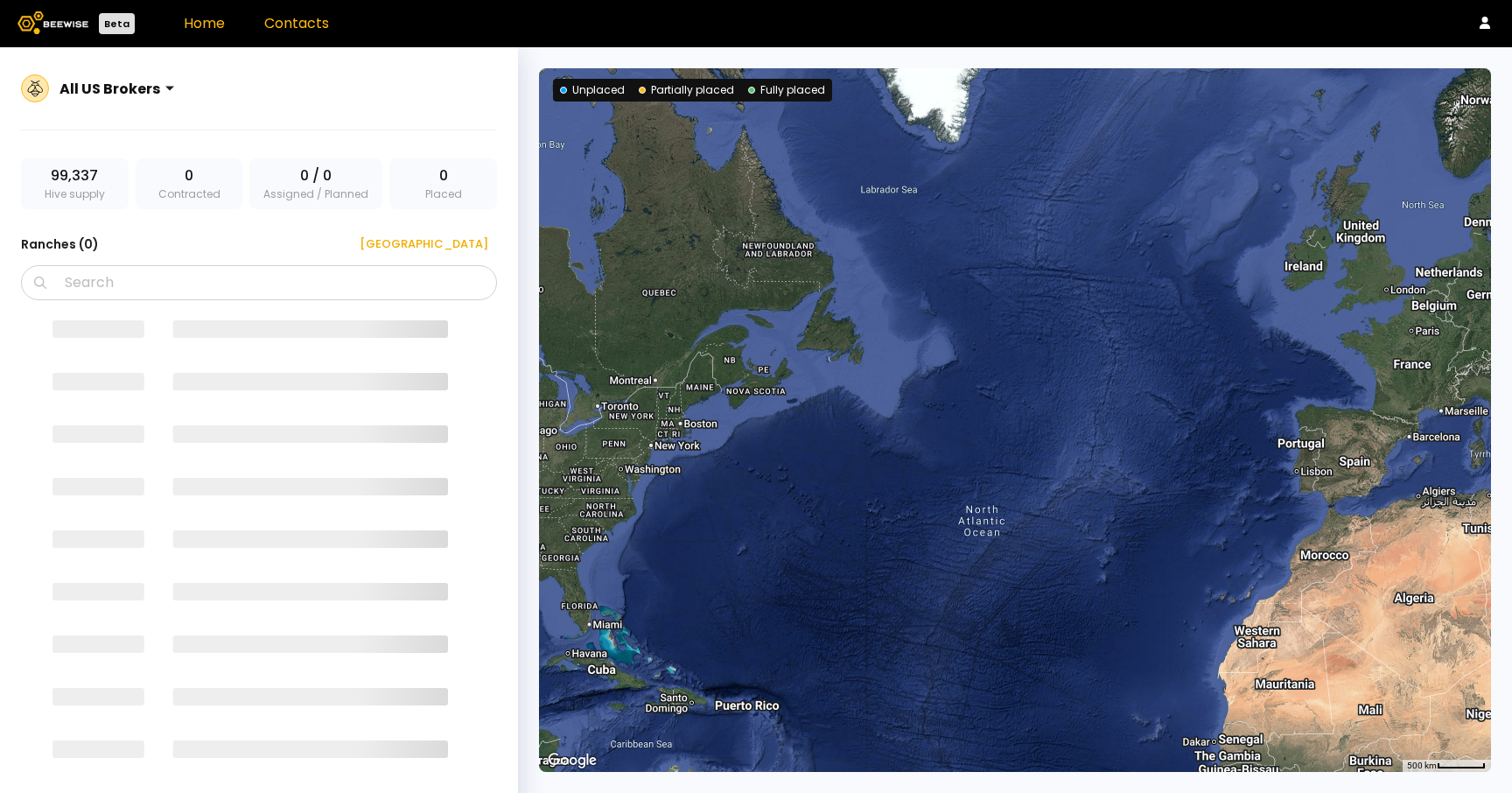
click at [302, 17] on link "Contacts" at bounding box center [297, 23] width 64 height 20
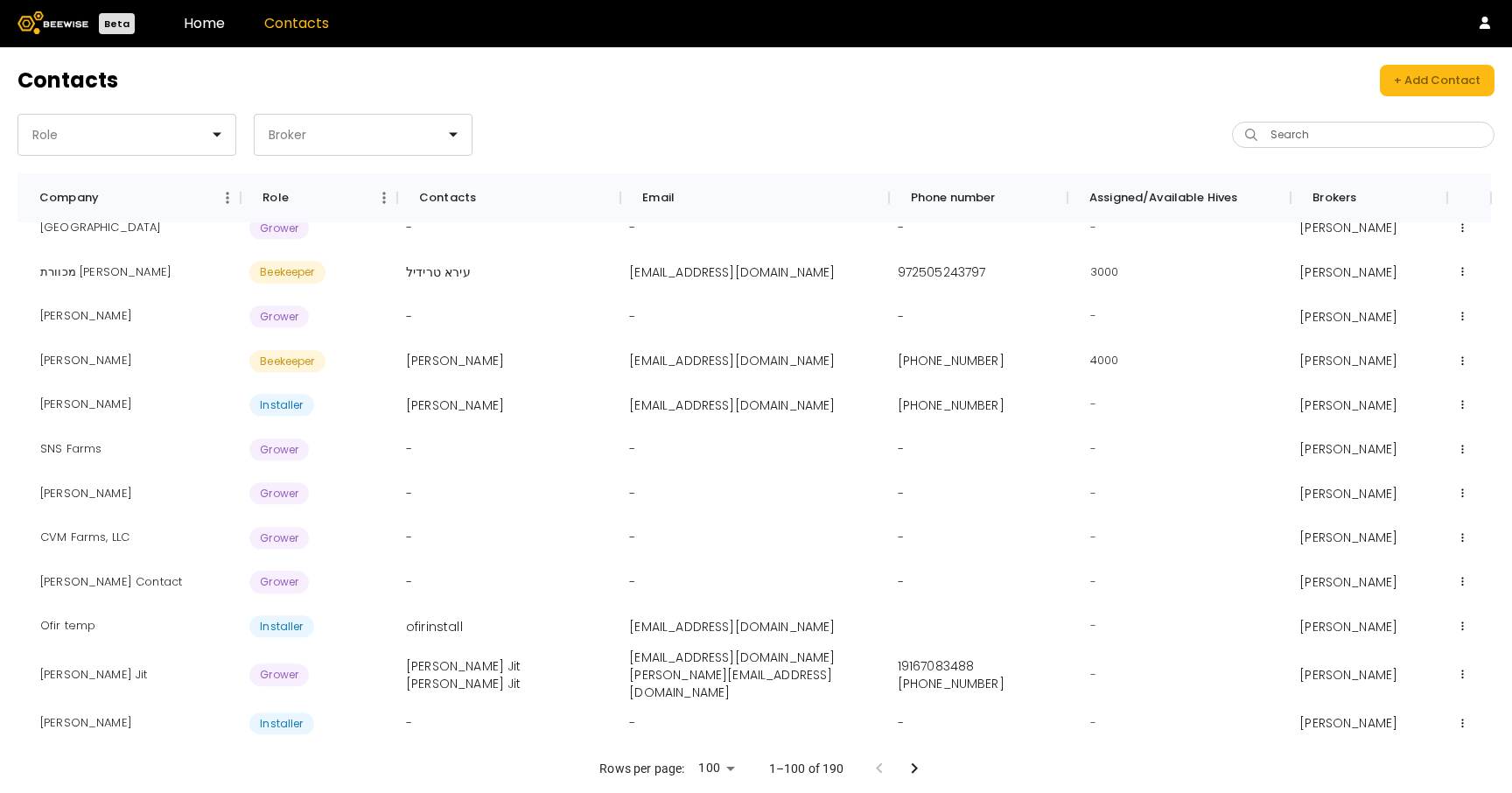
scroll to position [4144, 0]
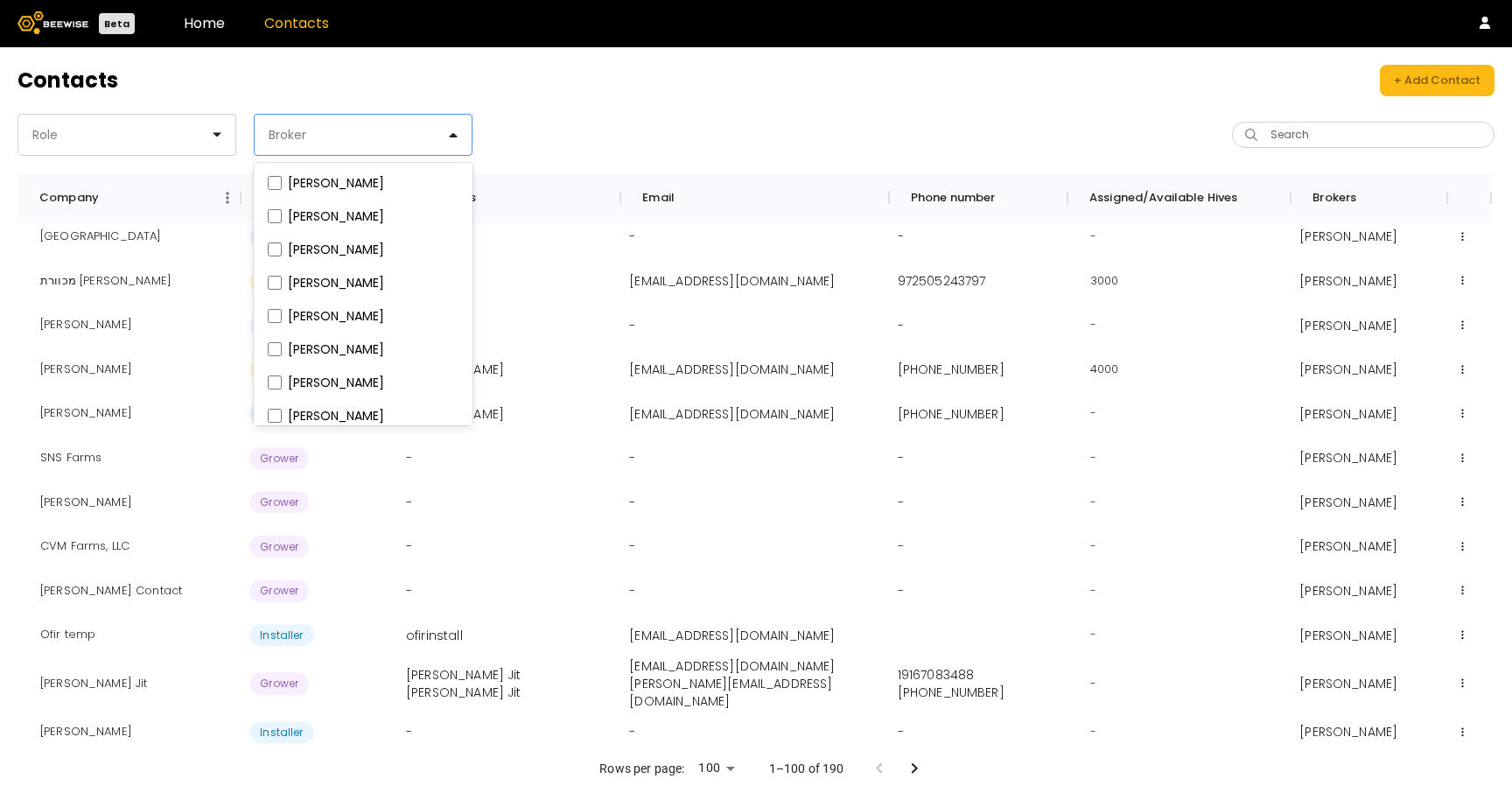
click at [335, 131] on div at bounding box center [356, 134] width 179 height 16
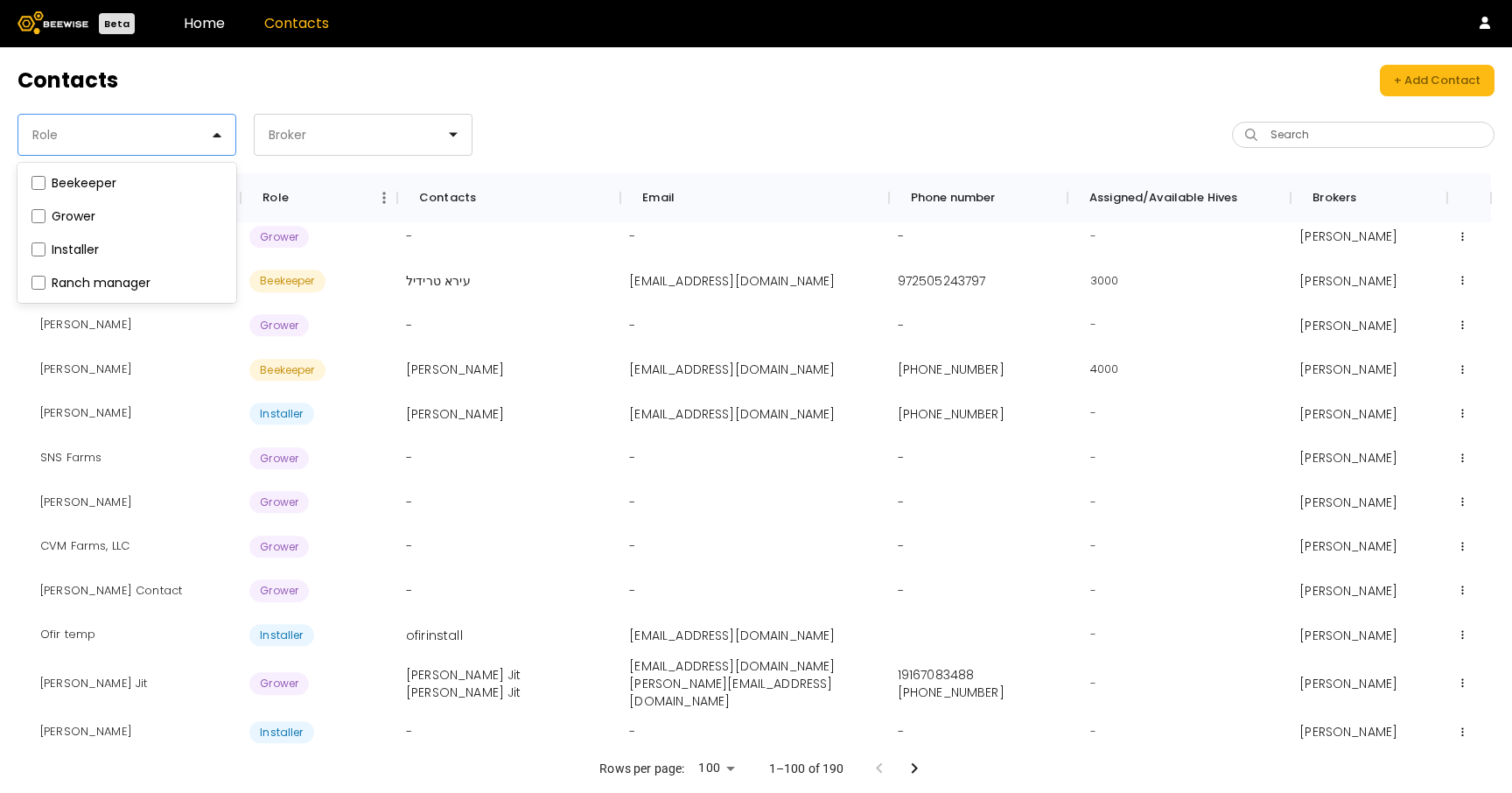
click at [163, 139] on div at bounding box center [120, 134] width 179 height 16
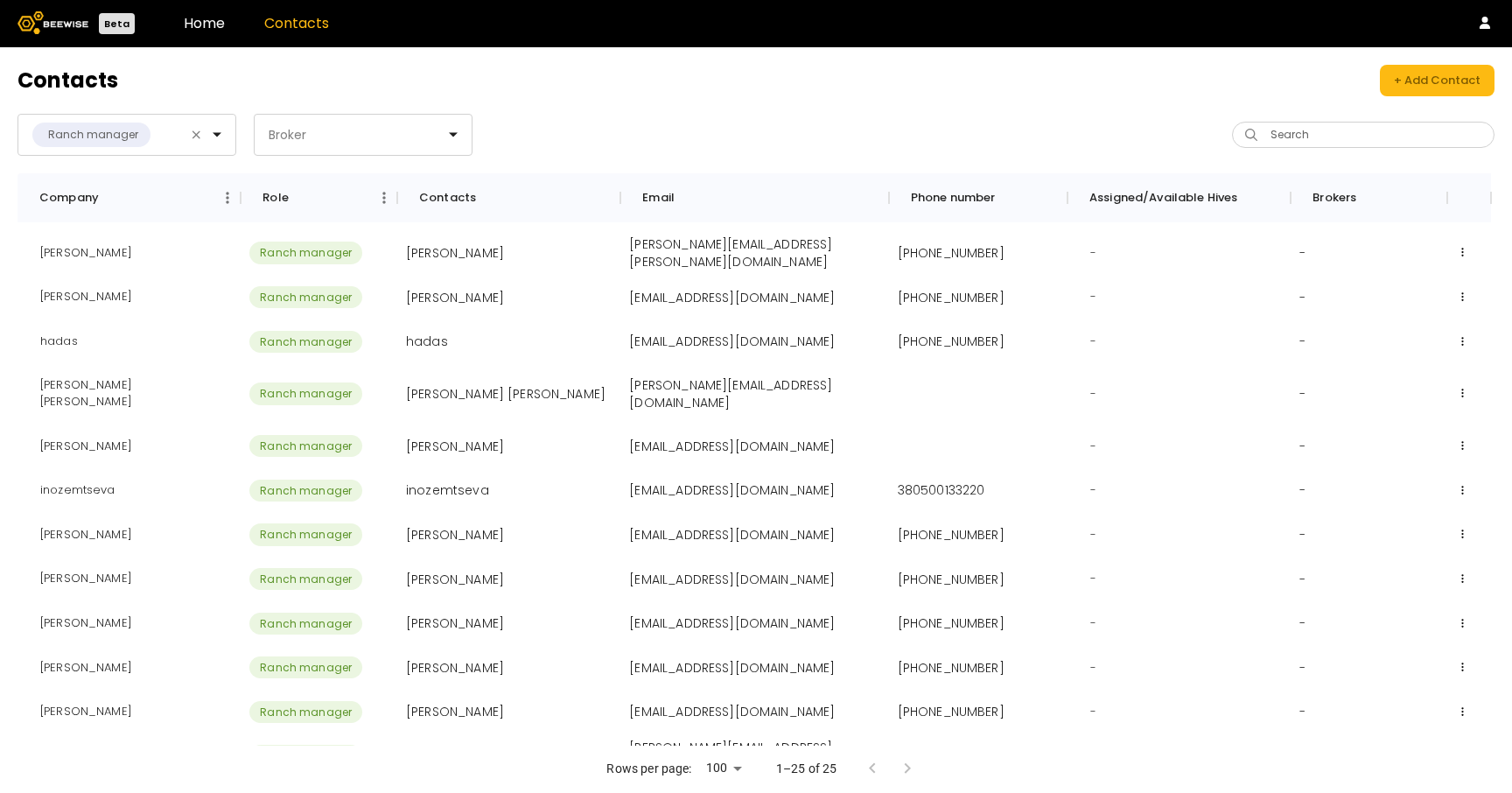
click at [672, 99] on div "Contacts + Add Contact Ranch manager Broker Search Company Role Contacts Email …" at bounding box center [756, 419] width 1512 height 745
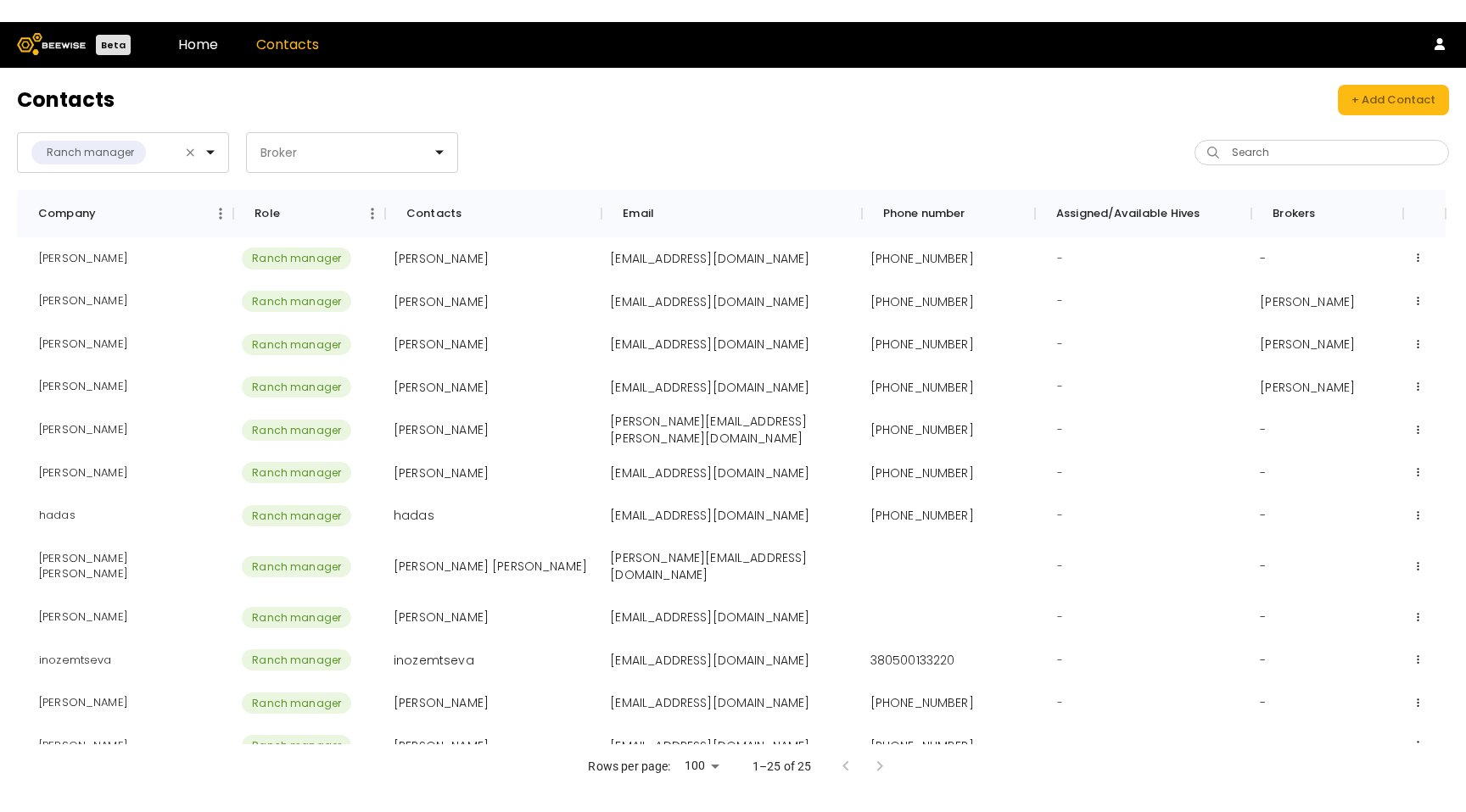
scroll to position [0, 0]
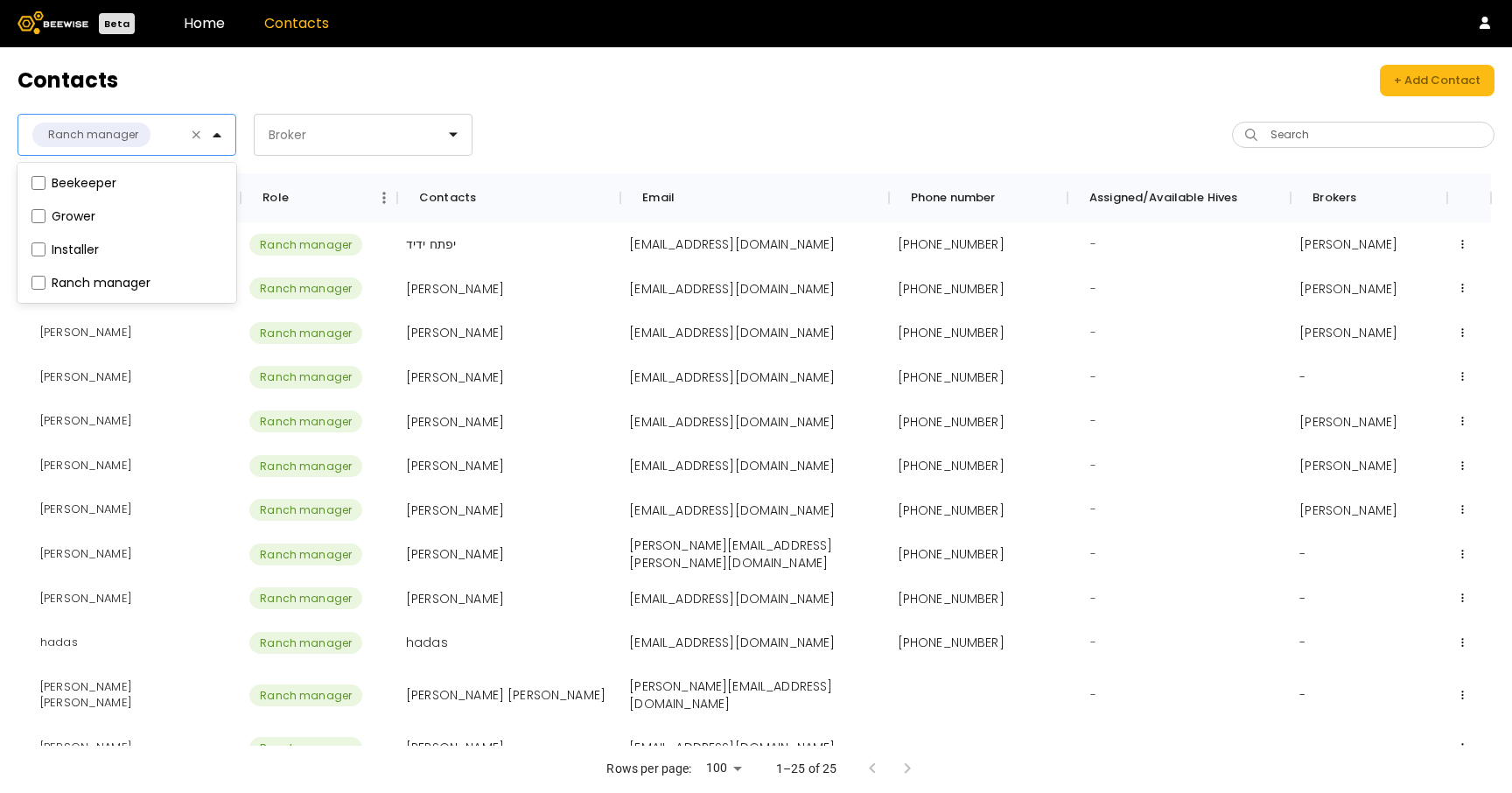
click at [202, 136] on div "Ranch manager" at bounding box center [112, 134] width 189 height 41
click at [188, 127] on div at bounding box center [173, 134] width 43 height 16
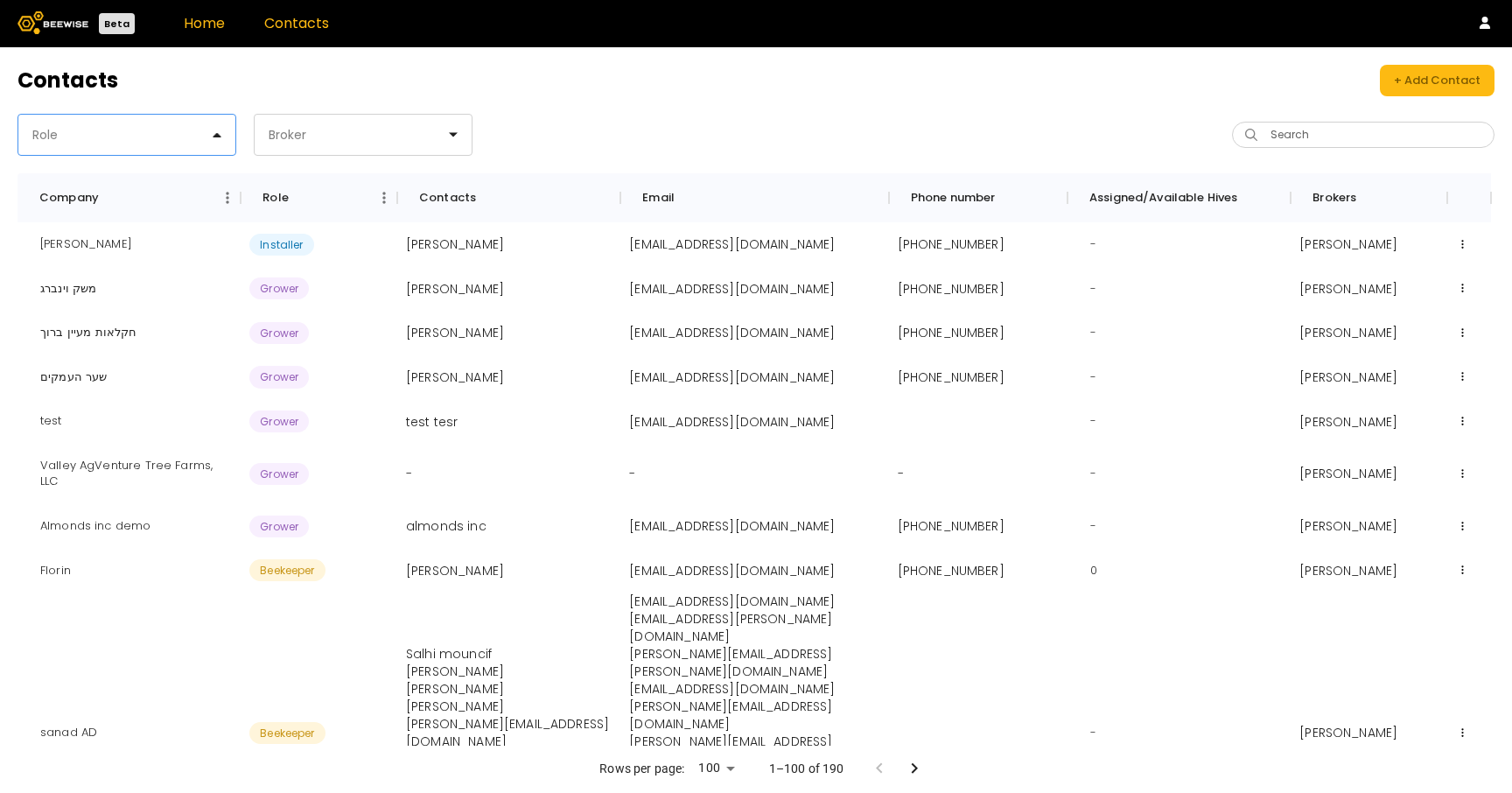
click at [216, 20] on link "Home" at bounding box center [204, 23] width 41 height 20
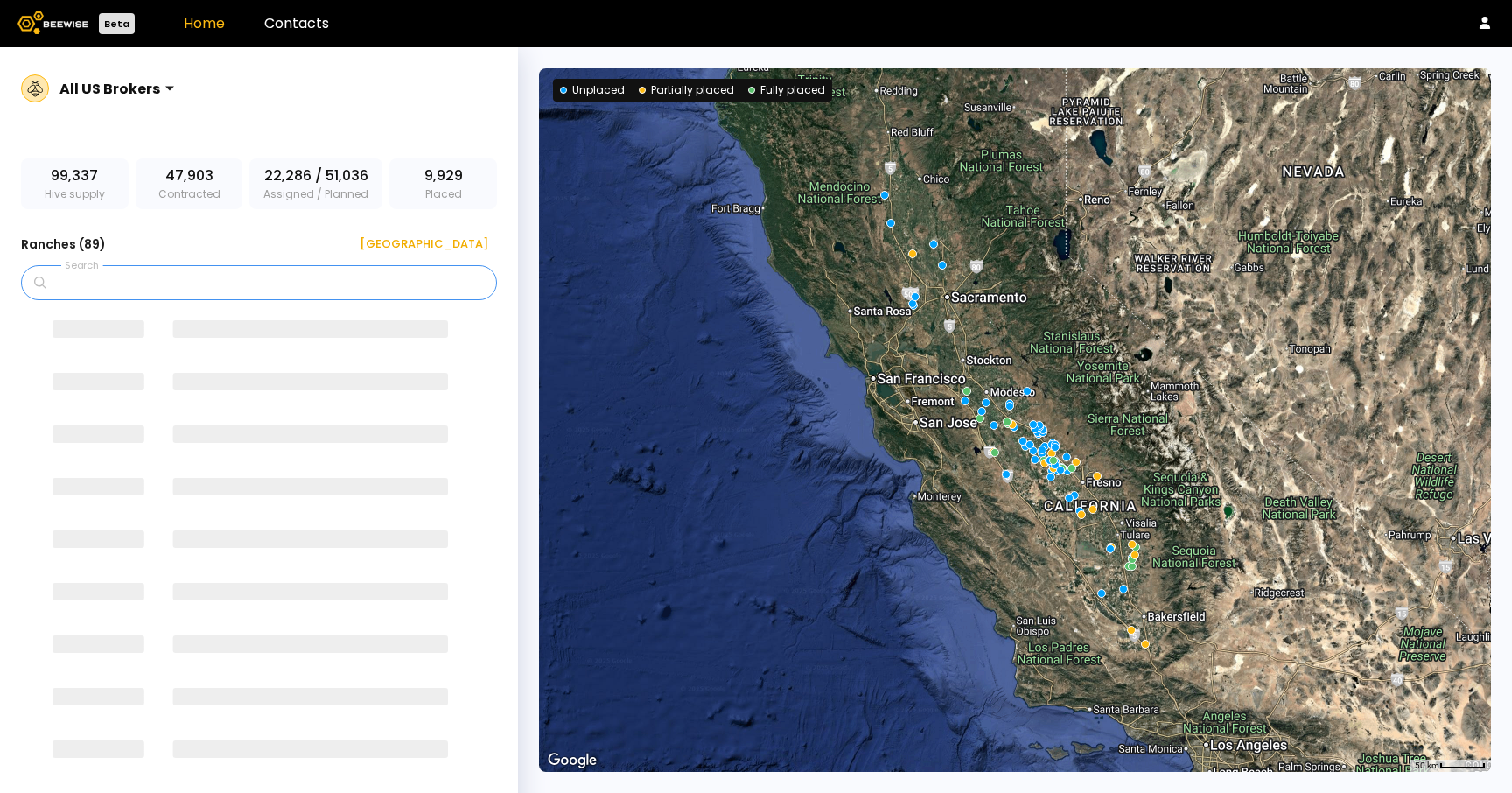
click at [187, 271] on input "Search" at bounding box center [264, 283] width 430 height 33
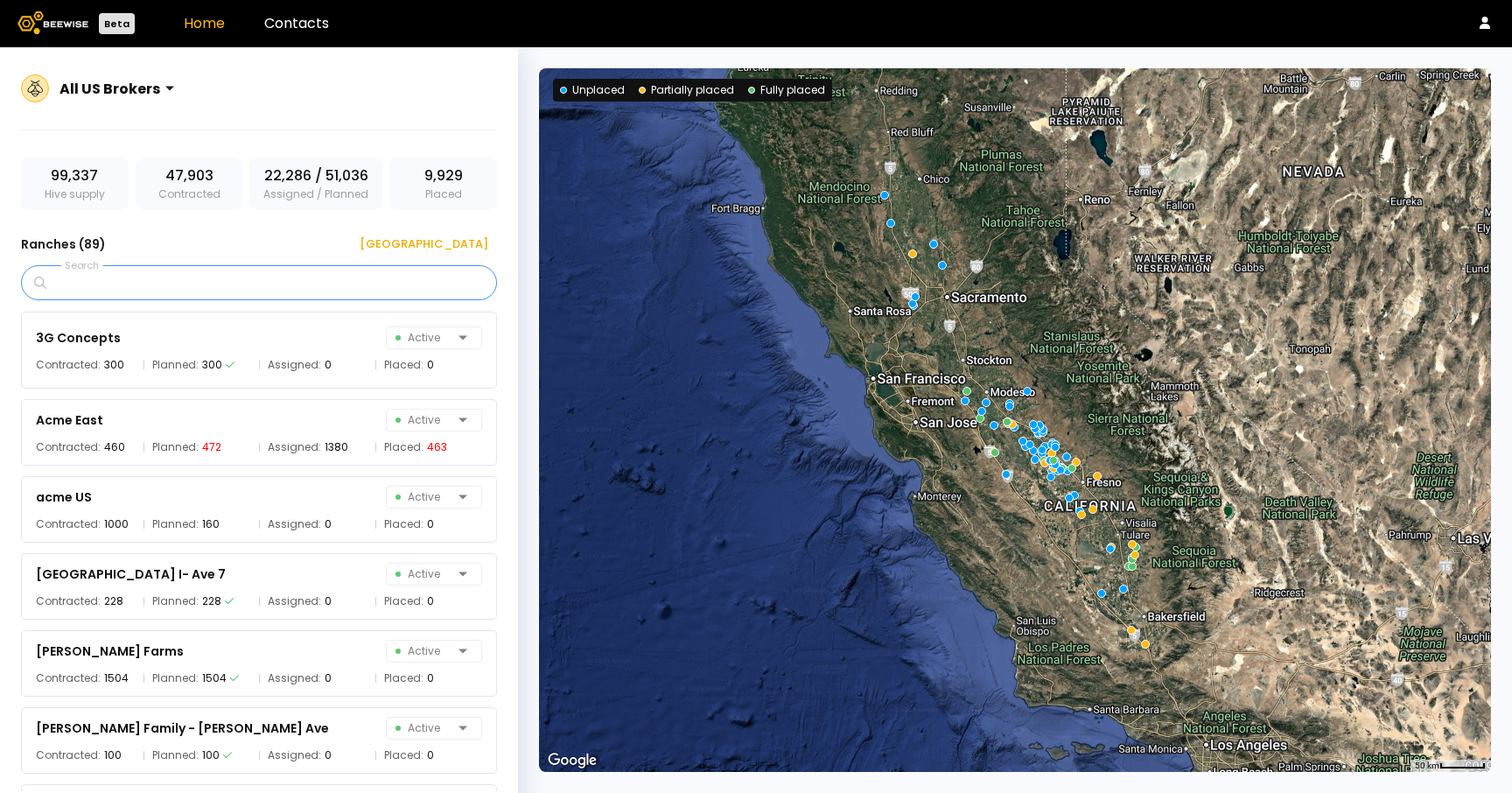
type input "*"
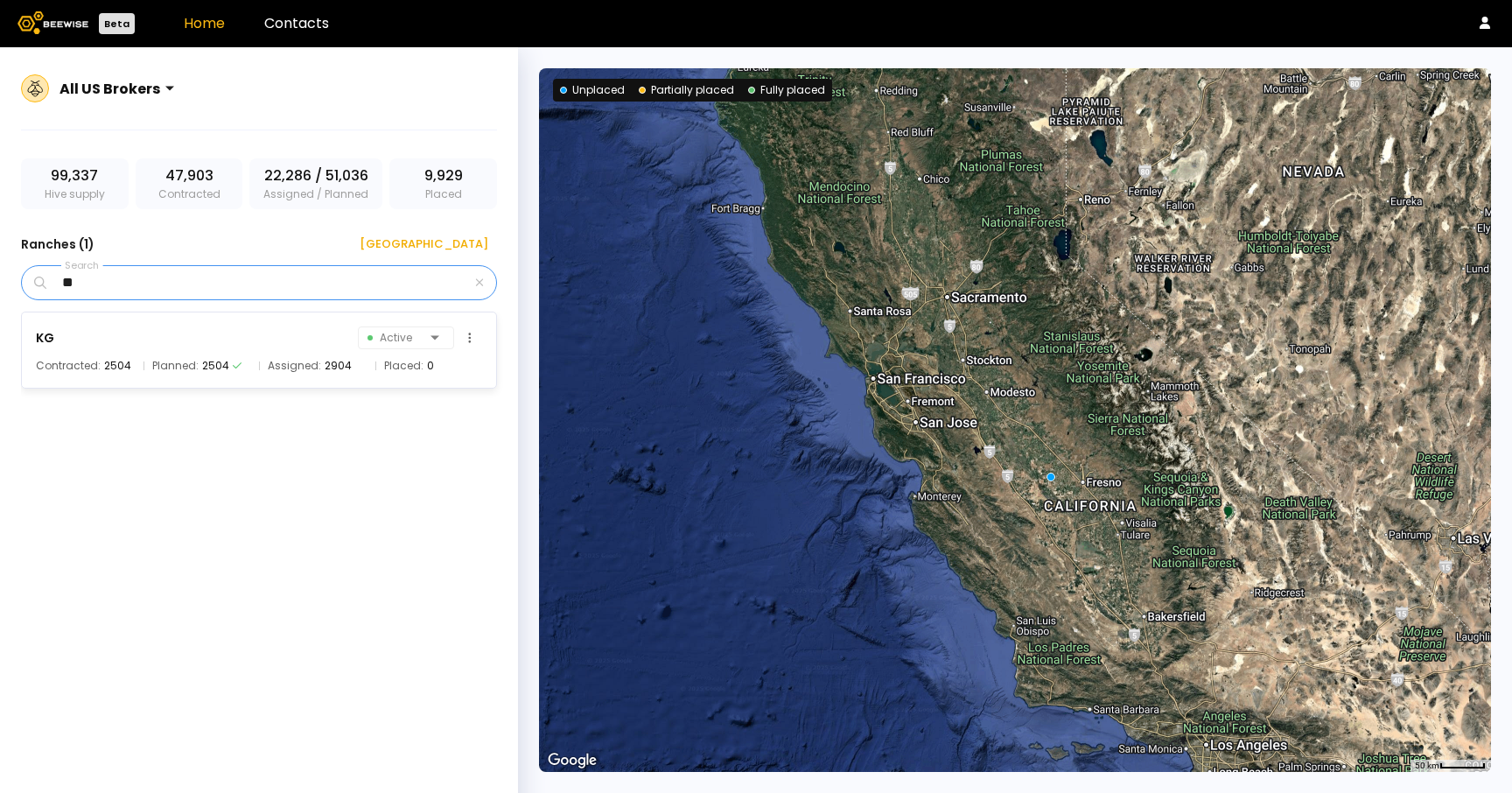
type input "**"
click at [284, 342] on div "KG Active" at bounding box center [259, 337] width 446 height 25
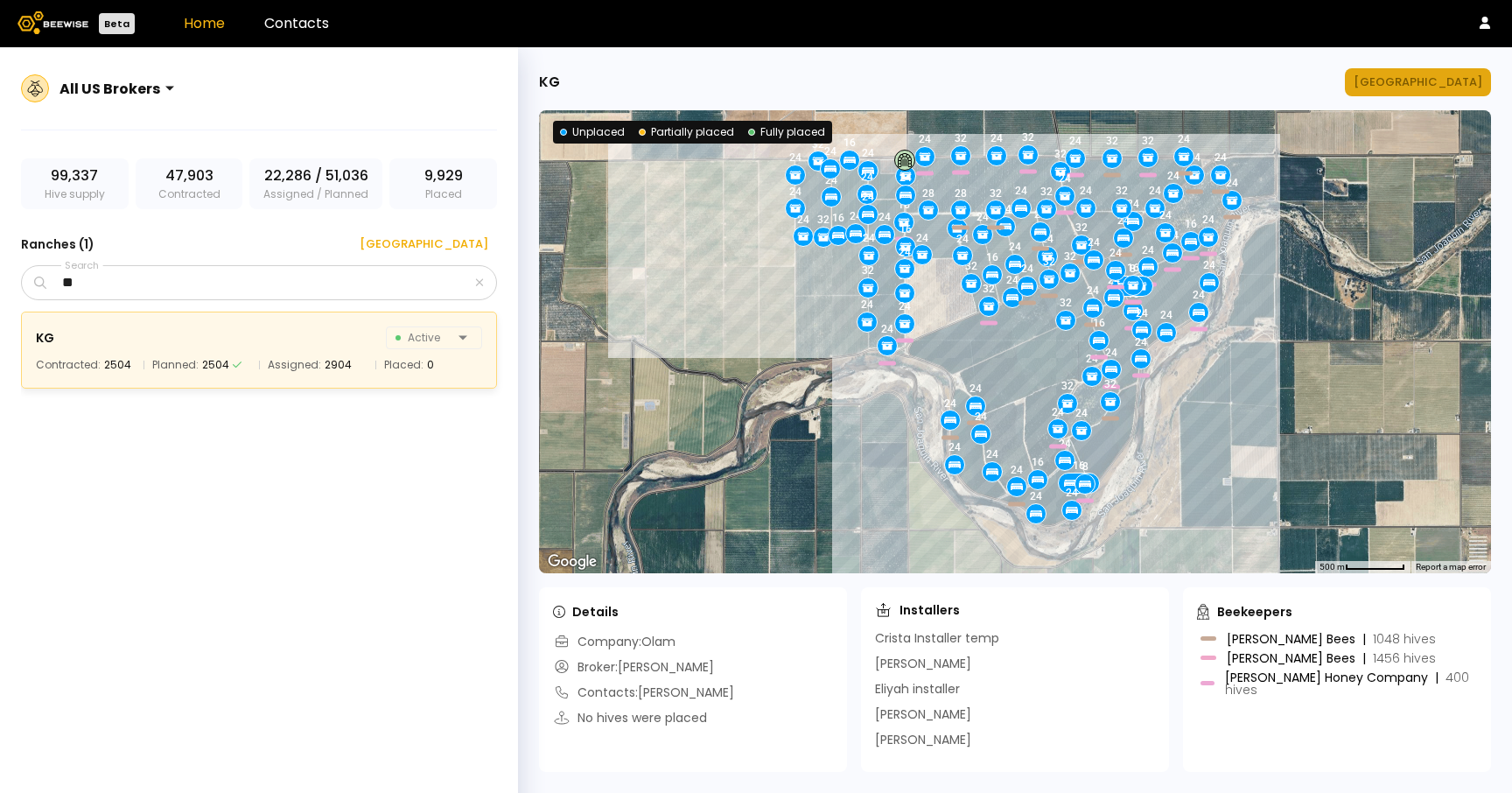
click at [1425, 68] on button "Manage Ranch" at bounding box center [1417, 82] width 146 height 28
